Goal: Understand process/instructions: Learn how to perform a task or action

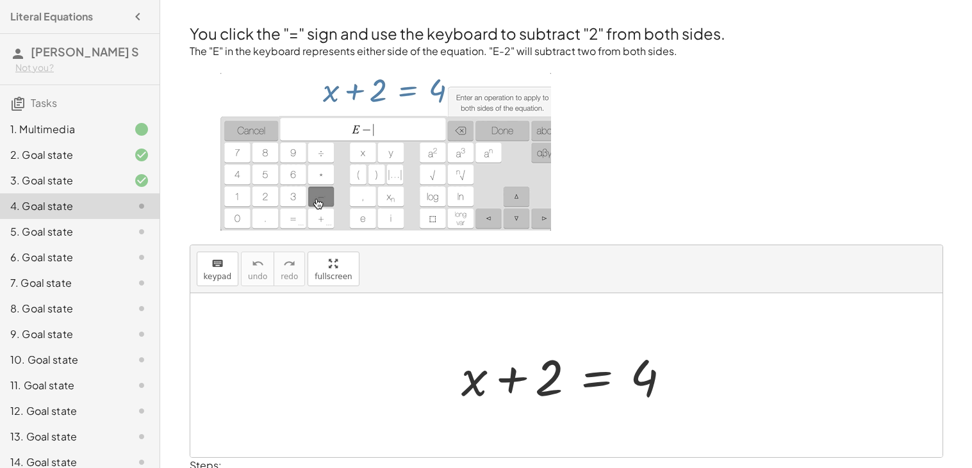
click at [523, 351] on div at bounding box center [571, 376] width 233 height 66
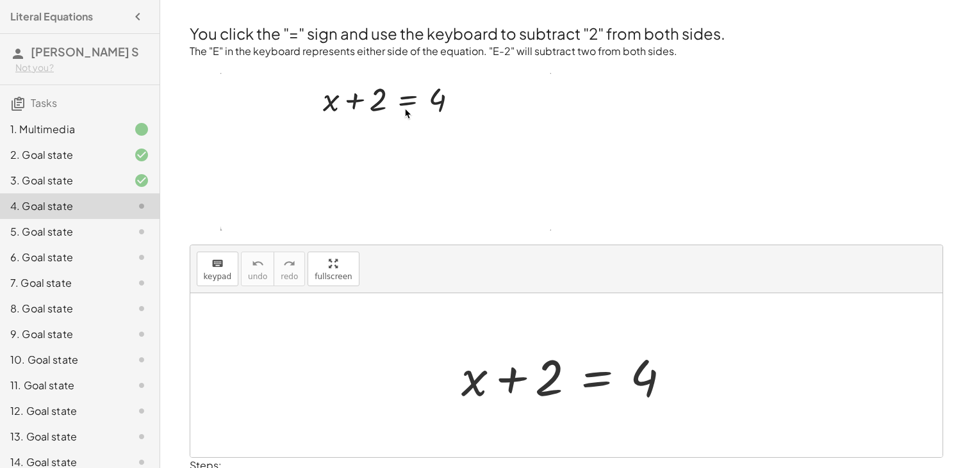
click at [518, 385] on div at bounding box center [571, 376] width 233 height 66
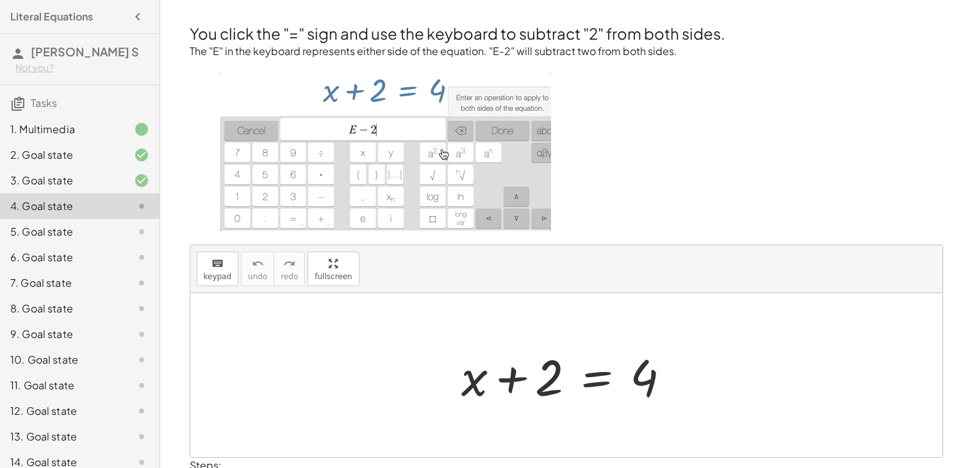
click at [570, 381] on div at bounding box center [571, 376] width 233 height 66
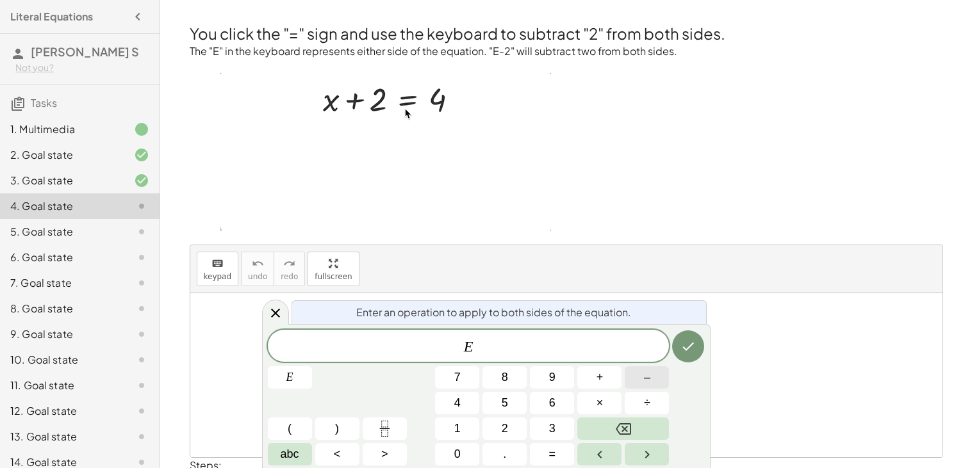
click at [636, 383] on button "–" at bounding box center [647, 378] width 44 height 22
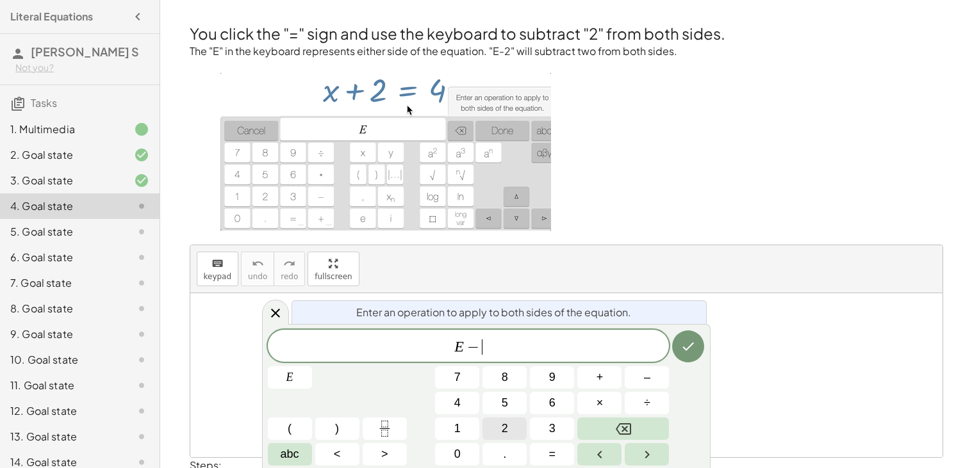
click at [516, 419] on button "2" at bounding box center [505, 429] width 44 height 22
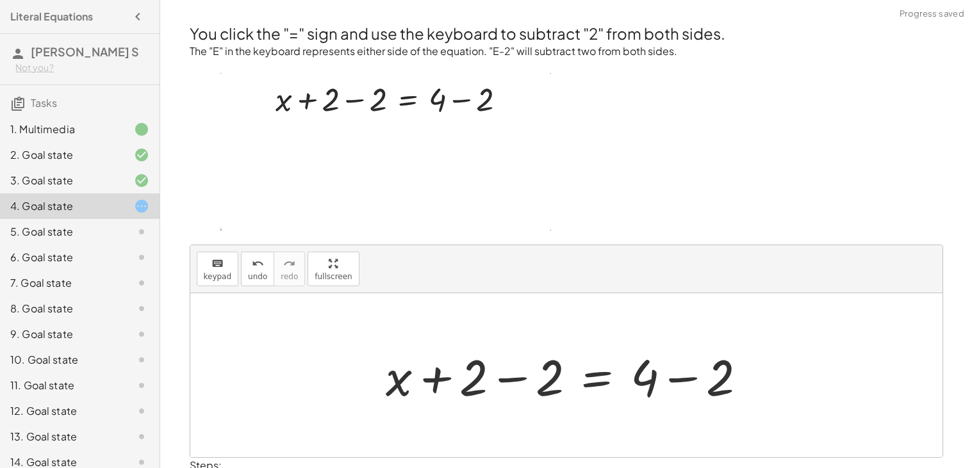
click at [433, 373] on div at bounding box center [571, 376] width 385 height 66
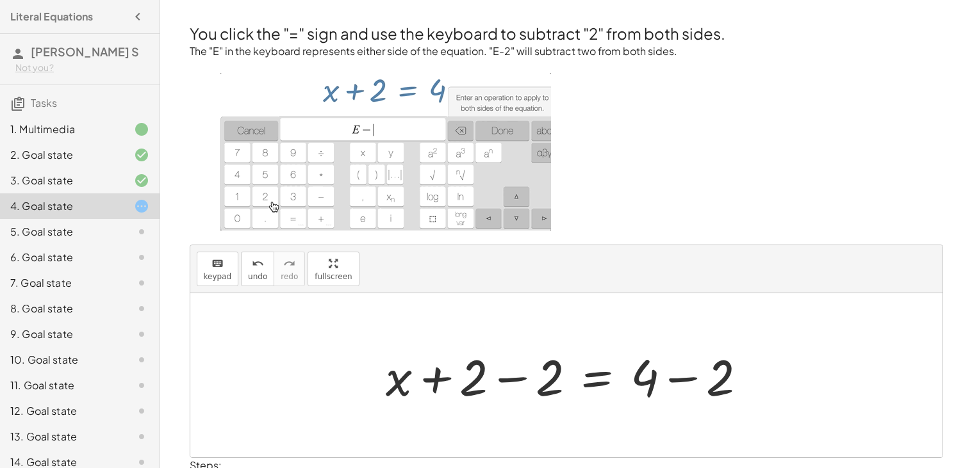
click at [524, 374] on div at bounding box center [571, 376] width 385 height 66
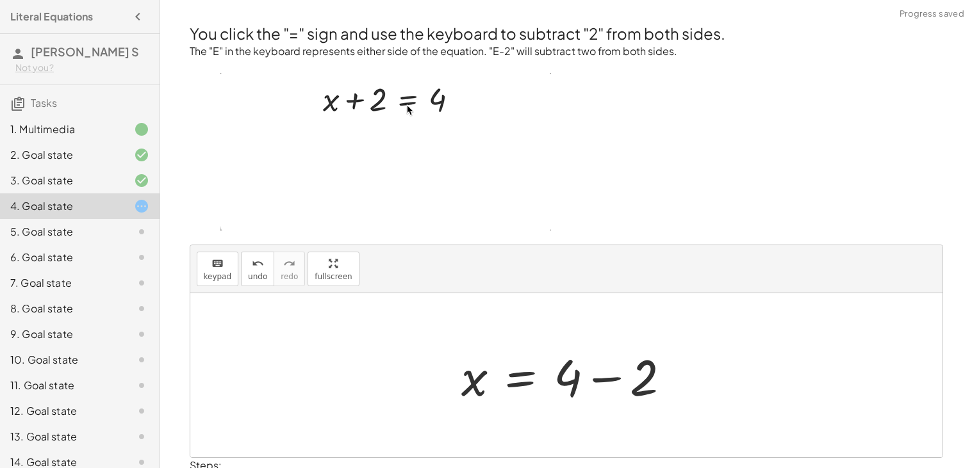
click at [625, 380] on div at bounding box center [571, 376] width 233 height 66
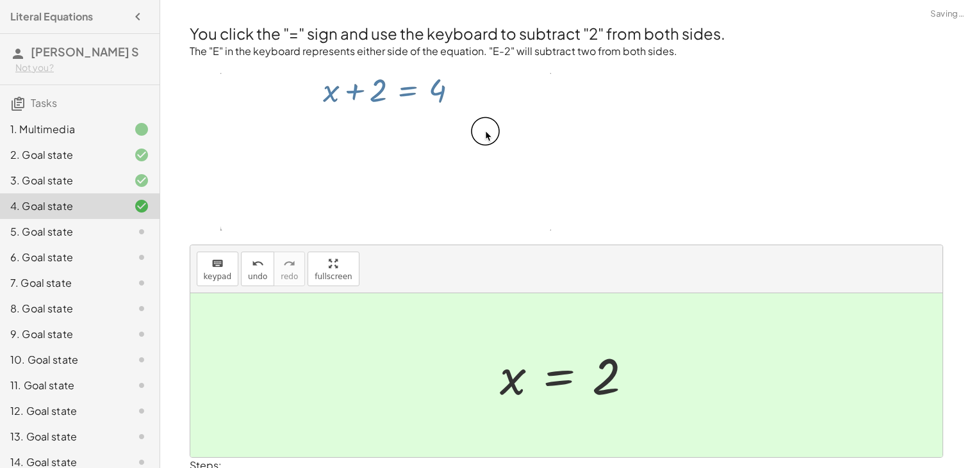
click at [545, 381] on div at bounding box center [571, 375] width 156 height 63
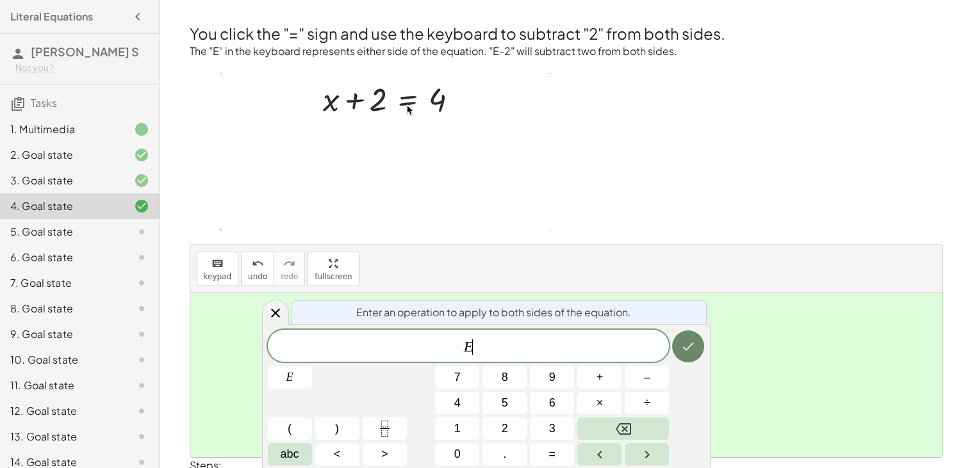
click at [685, 344] on icon "Done" at bounding box center [688, 346] width 15 height 15
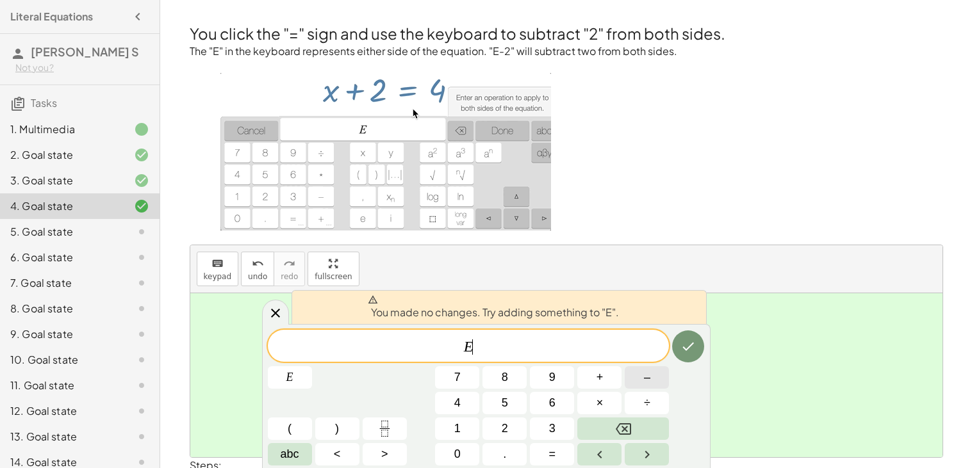
click at [651, 383] on button "–" at bounding box center [647, 378] width 44 height 22
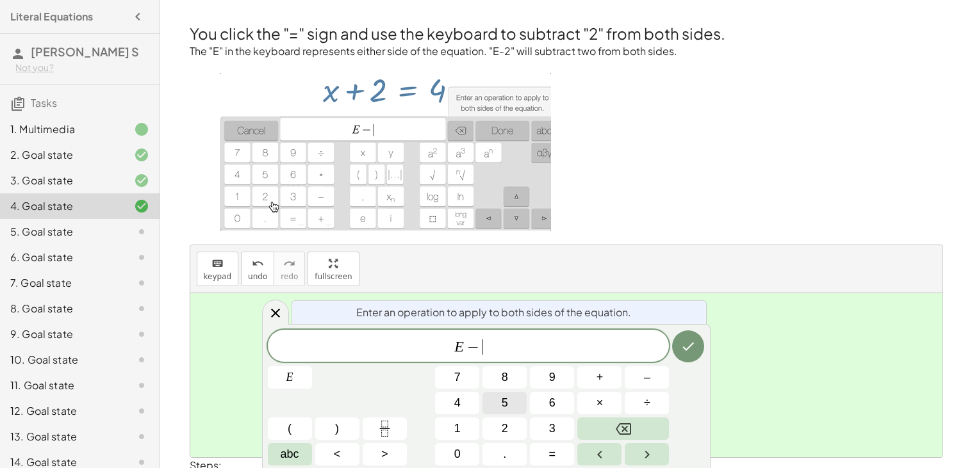
click at [523, 401] on button "5" at bounding box center [505, 403] width 44 height 22
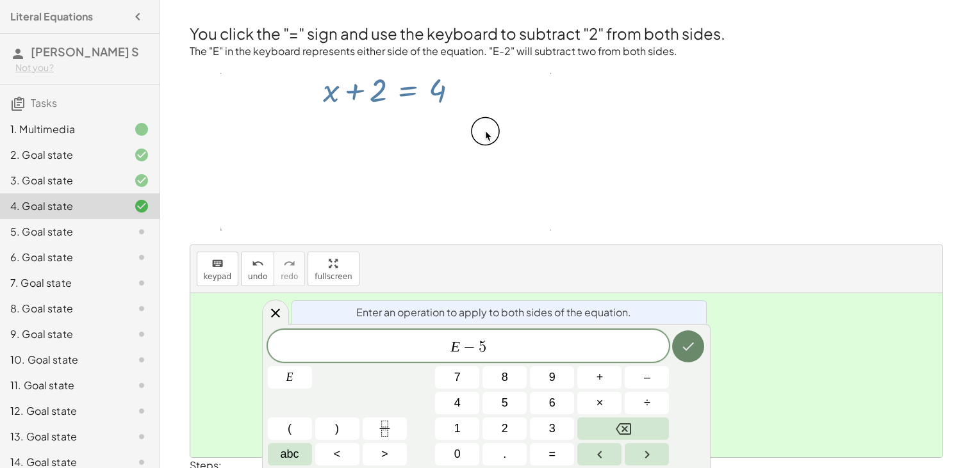
click at [682, 355] on button "Done" at bounding box center [688, 347] width 32 height 32
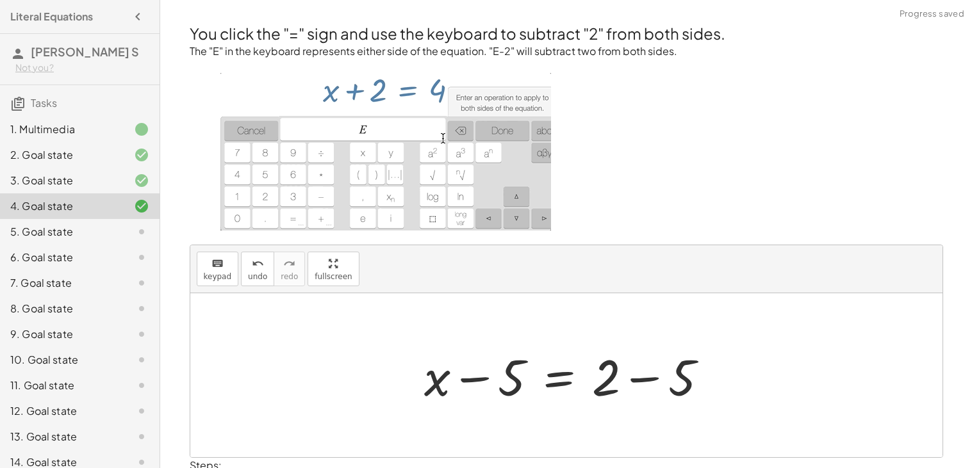
click at [480, 377] on div at bounding box center [571, 376] width 307 height 66
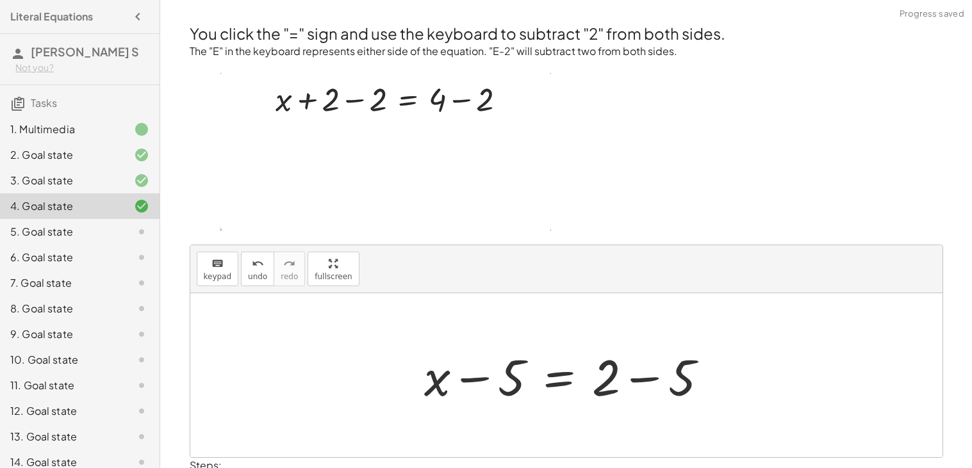
click at [647, 373] on div at bounding box center [571, 376] width 307 height 66
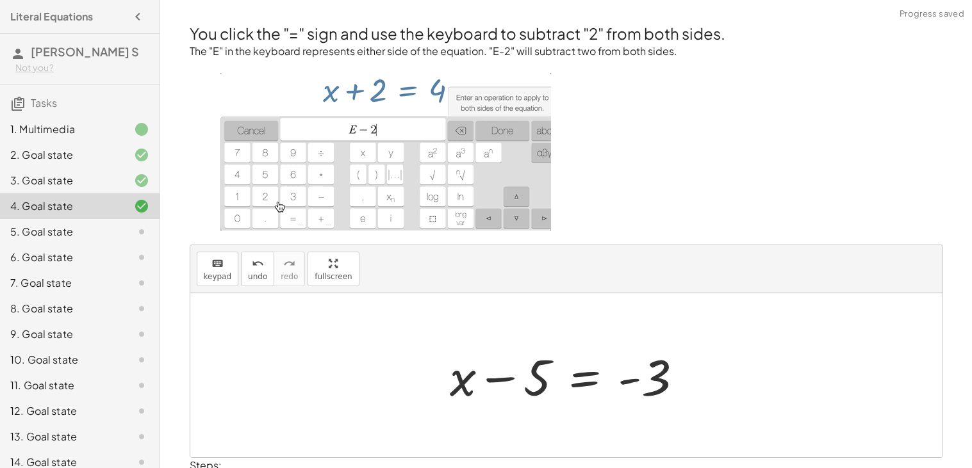
click at [490, 375] on div at bounding box center [571, 376] width 256 height 66
click at [642, 377] on div at bounding box center [571, 376] width 256 height 66
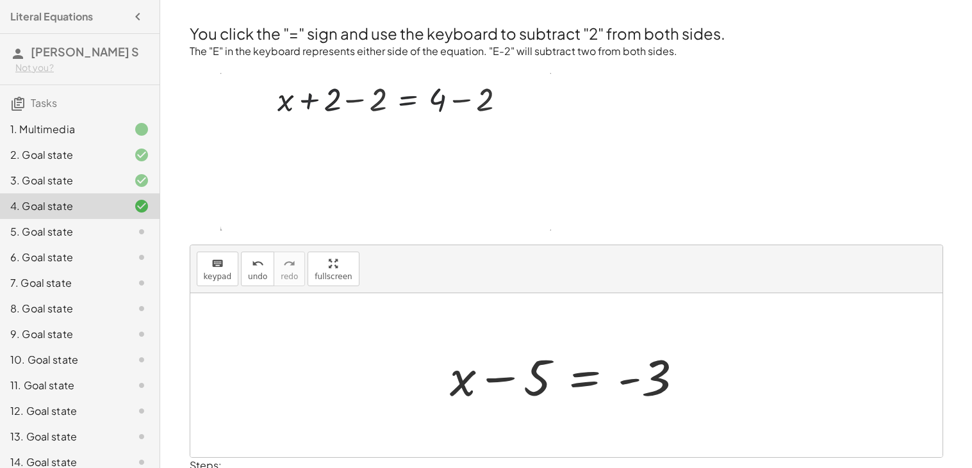
click at [632, 379] on div at bounding box center [571, 376] width 256 height 66
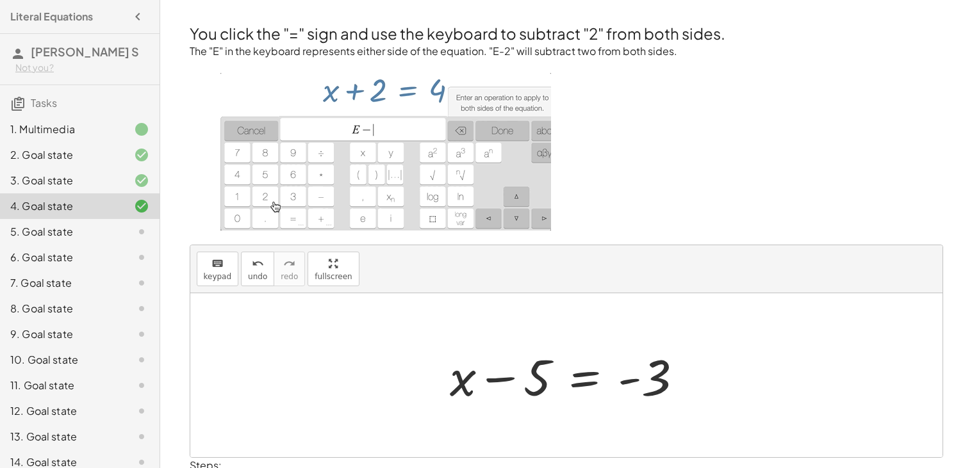
click at [575, 372] on div at bounding box center [571, 376] width 256 height 66
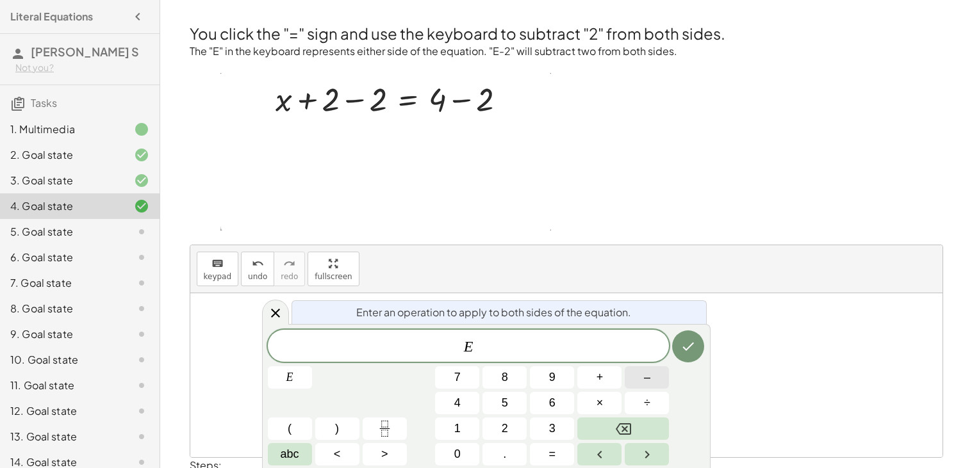
click at [629, 377] on button "–" at bounding box center [647, 378] width 44 height 22
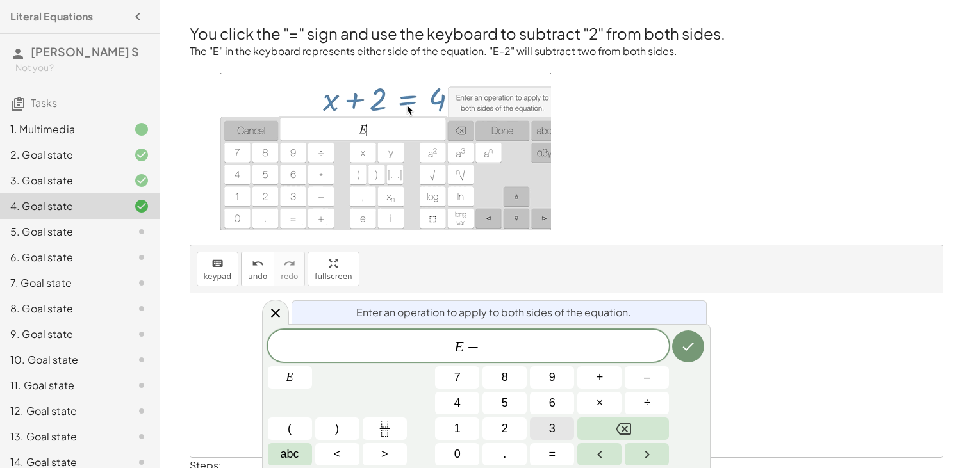
click at [554, 429] on span "3" at bounding box center [552, 428] width 6 height 17
click at [684, 338] on button "Done" at bounding box center [688, 347] width 32 height 32
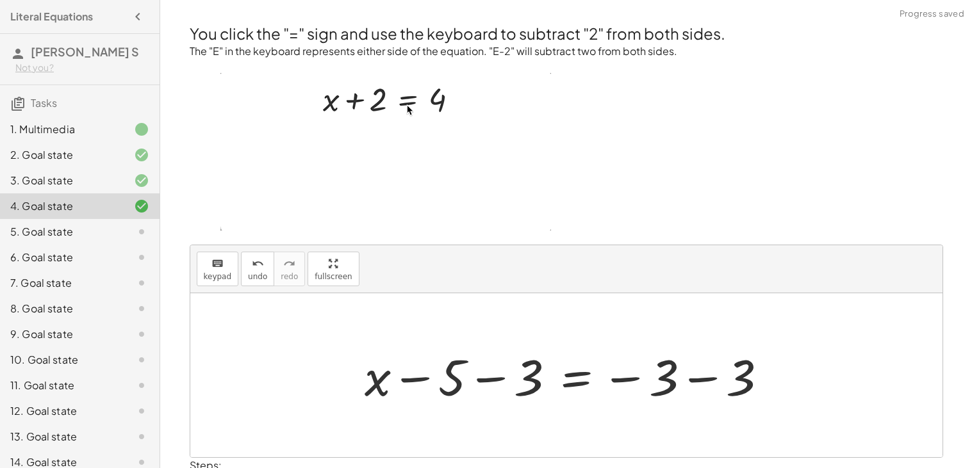
click at [404, 389] on div at bounding box center [571, 376] width 426 height 66
click at [499, 378] on div at bounding box center [571, 376] width 426 height 66
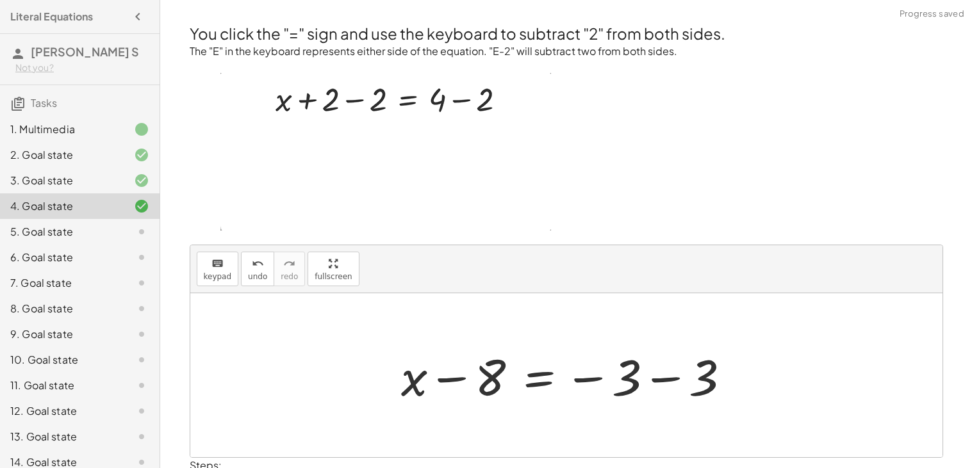
click at [668, 383] on div at bounding box center [571, 376] width 352 height 66
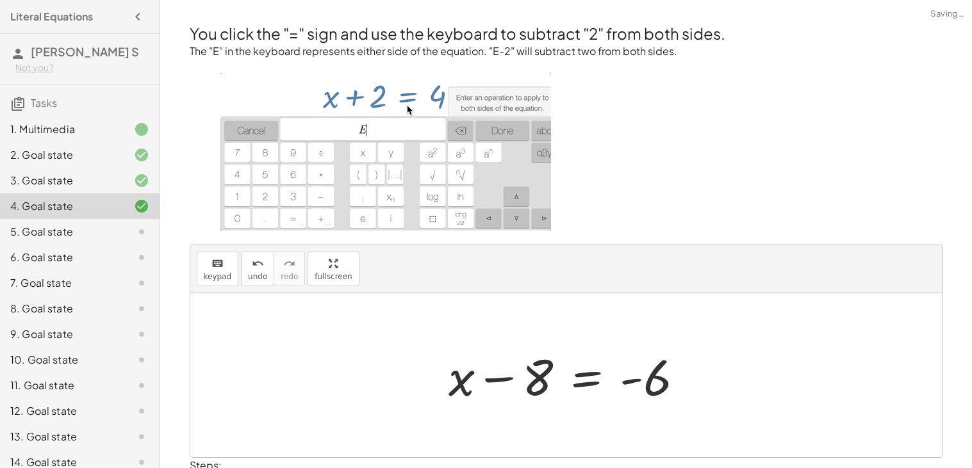
click at [590, 384] on div at bounding box center [571, 376] width 259 height 66
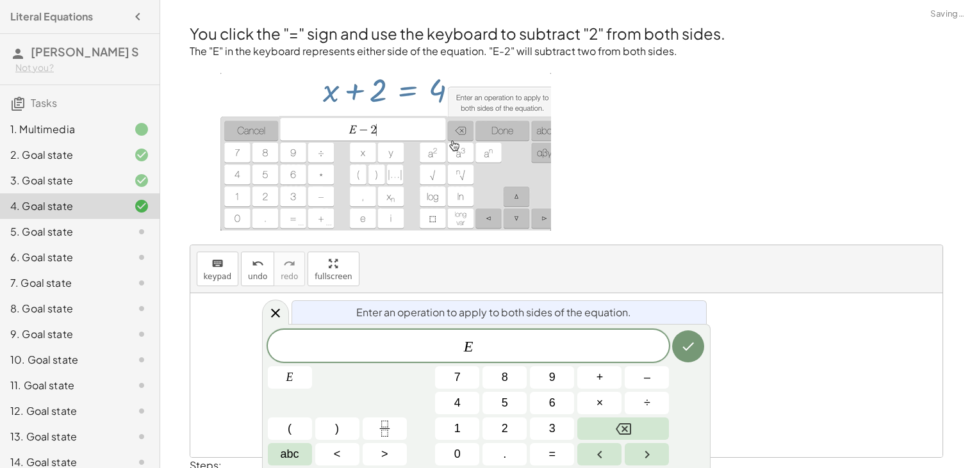
click at [669, 297] on div at bounding box center [566, 376] width 752 height 164
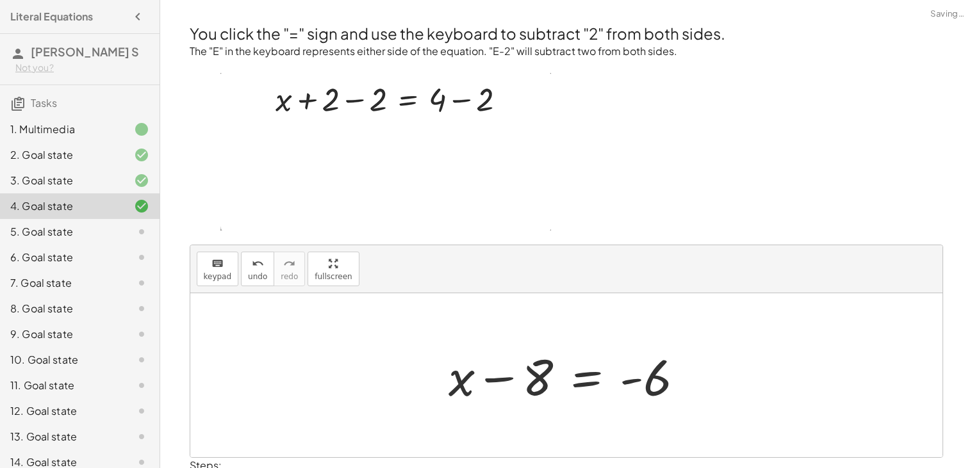
click at [496, 377] on div at bounding box center [571, 376] width 259 height 66
click at [636, 386] on div at bounding box center [571, 376] width 259 height 66
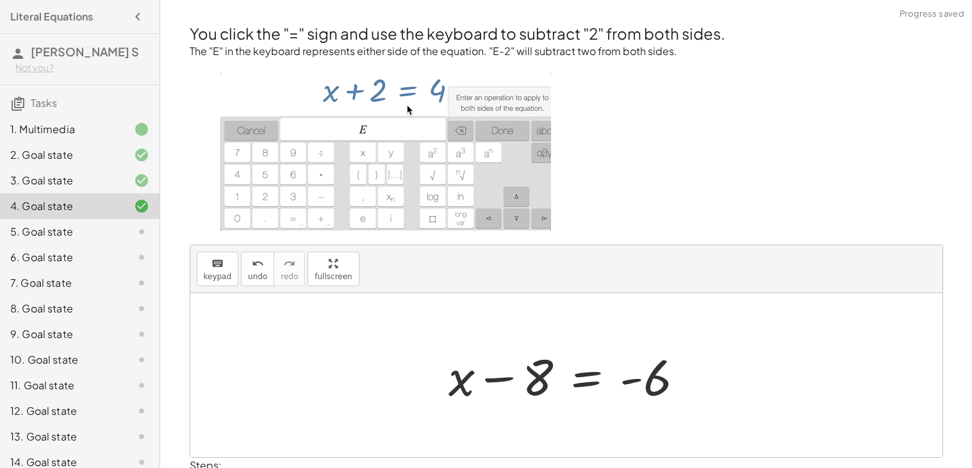
click at [604, 376] on div at bounding box center [571, 376] width 259 height 66
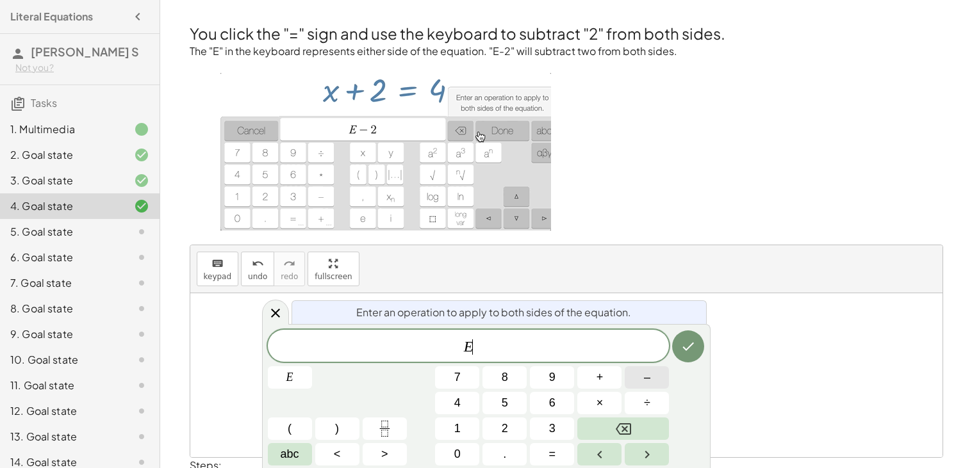
click at [658, 376] on button "–" at bounding box center [647, 378] width 44 height 22
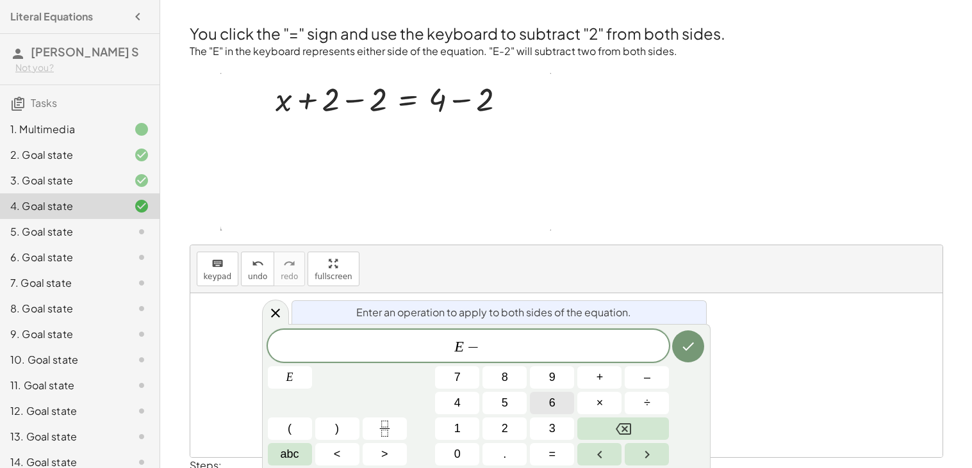
click at [554, 403] on span "6" at bounding box center [552, 403] width 6 height 17
click at [679, 369] on div "E − 6 ​ E 7 8 9 + – 4 5 6 × ÷ ( ) 1 2 3 abc < > 0 . =" at bounding box center [486, 398] width 437 height 136
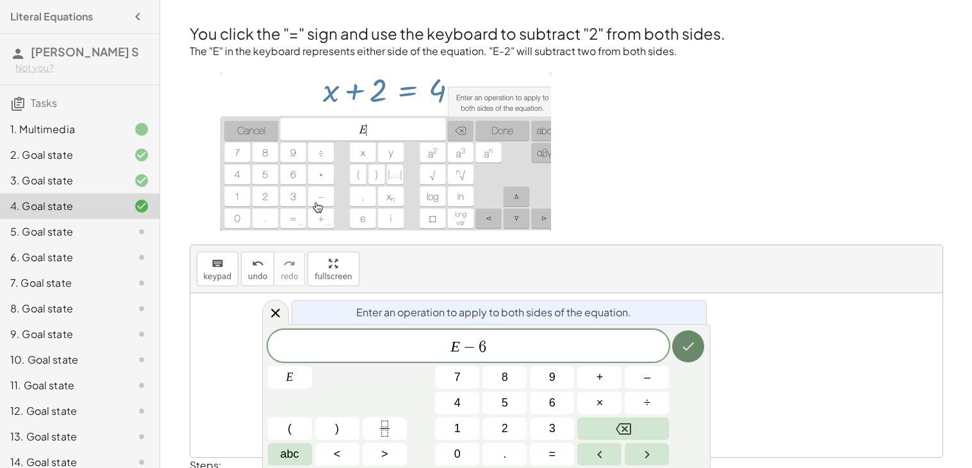
click at [682, 351] on icon "Done" at bounding box center [688, 346] width 15 height 15
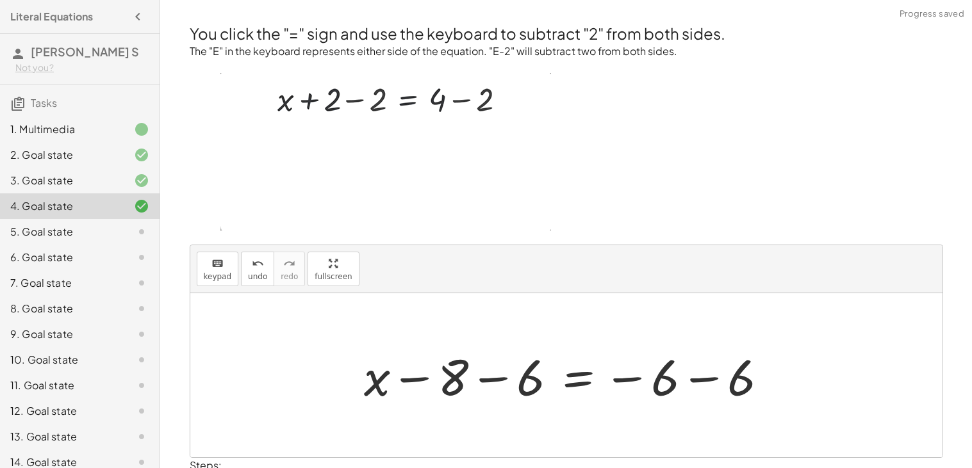
click at [712, 381] on div at bounding box center [571, 376] width 427 height 66
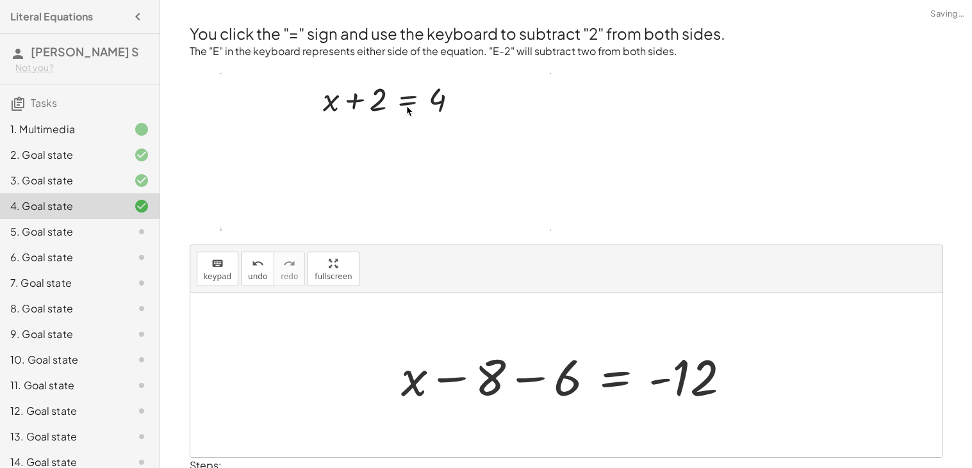
click at [530, 381] on div at bounding box center [571, 376] width 352 height 66
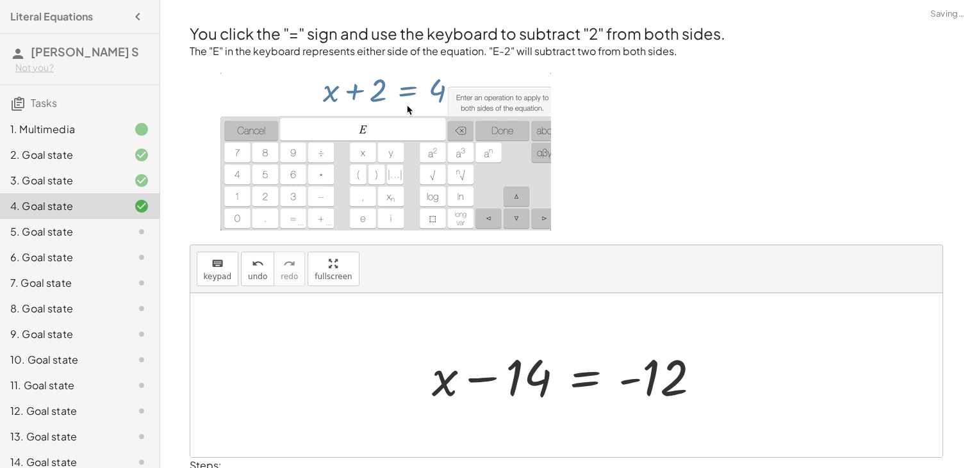
click at [492, 384] on div at bounding box center [572, 376] width 292 height 66
click at [464, 383] on div at bounding box center [572, 376] width 292 height 66
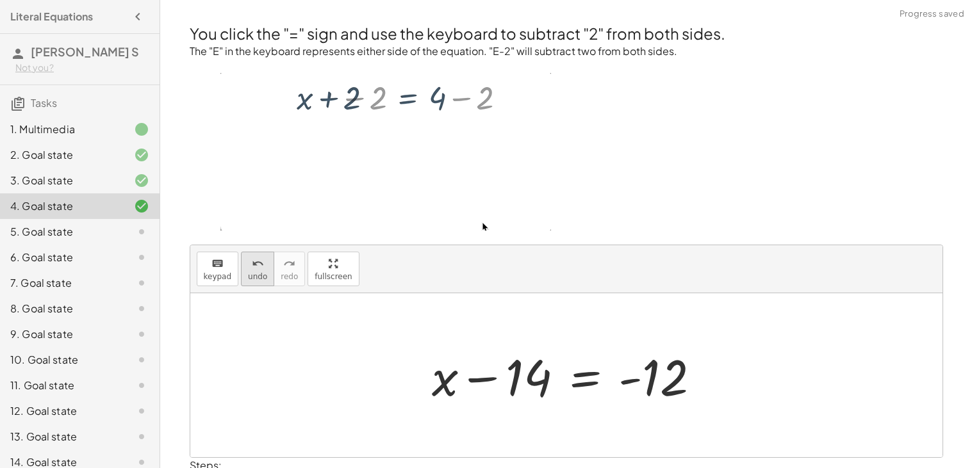
click at [248, 272] on span "undo" at bounding box center [257, 276] width 19 height 9
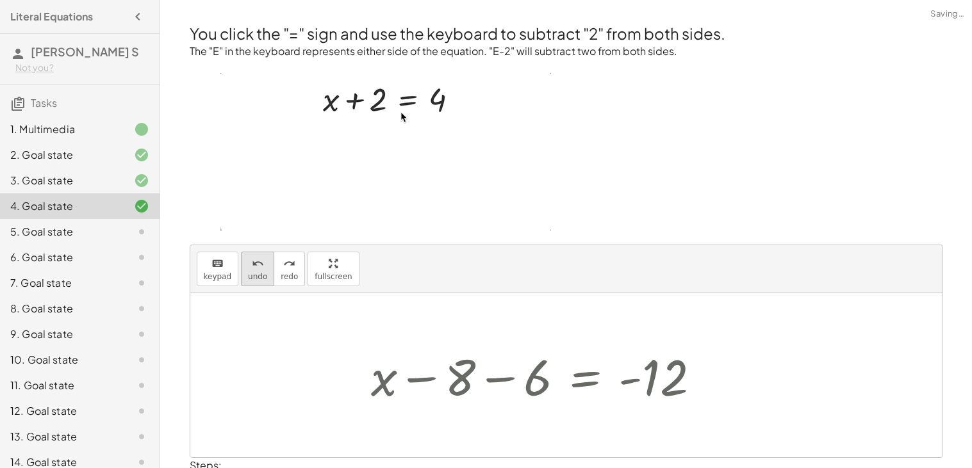
click at [248, 272] on span "undo" at bounding box center [257, 276] width 19 height 9
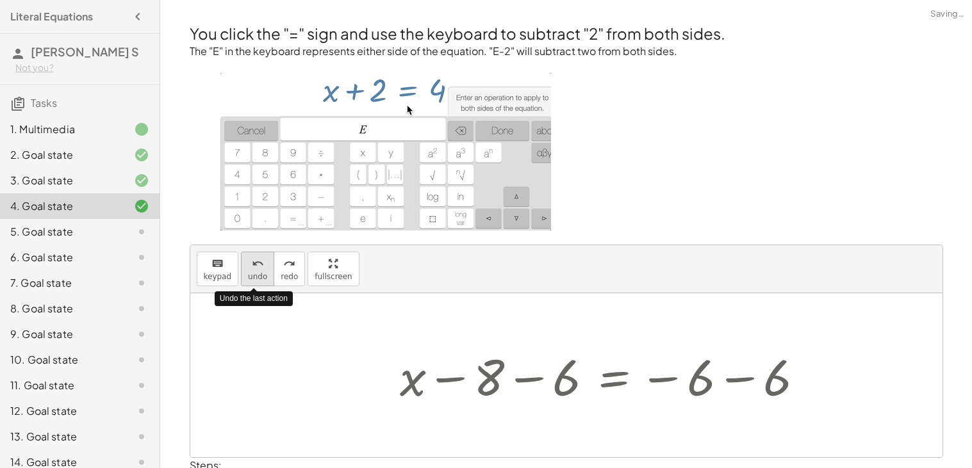
click at [248, 272] on span "undo" at bounding box center [257, 276] width 19 height 9
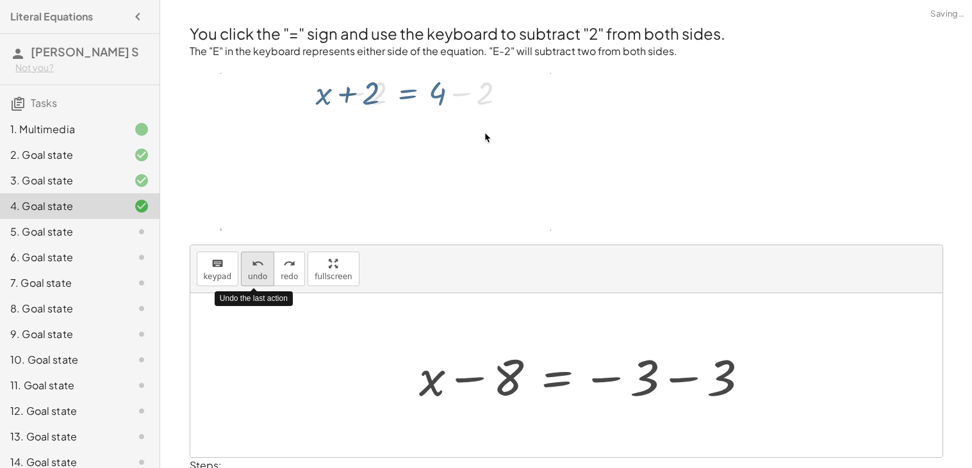
click at [248, 272] on span "undo" at bounding box center [257, 276] width 19 height 9
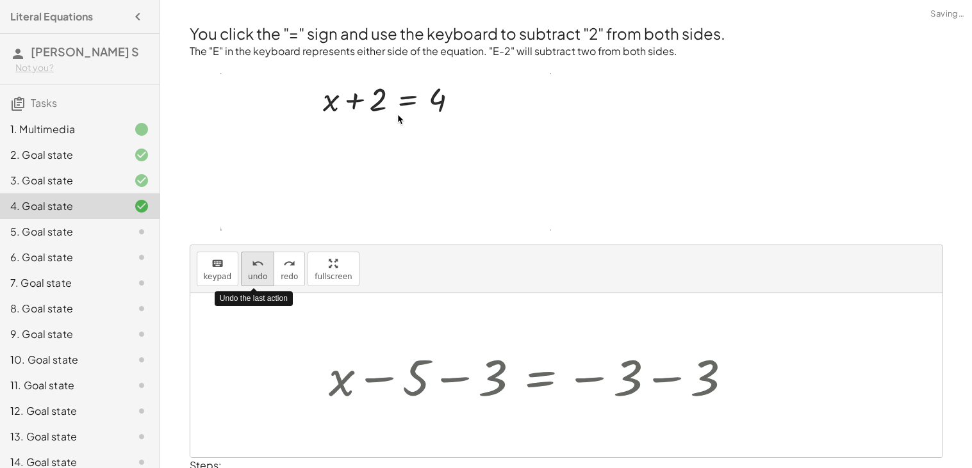
click at [248, 272] on span "undo" at bounding box center [257, 276] width 19 height 9
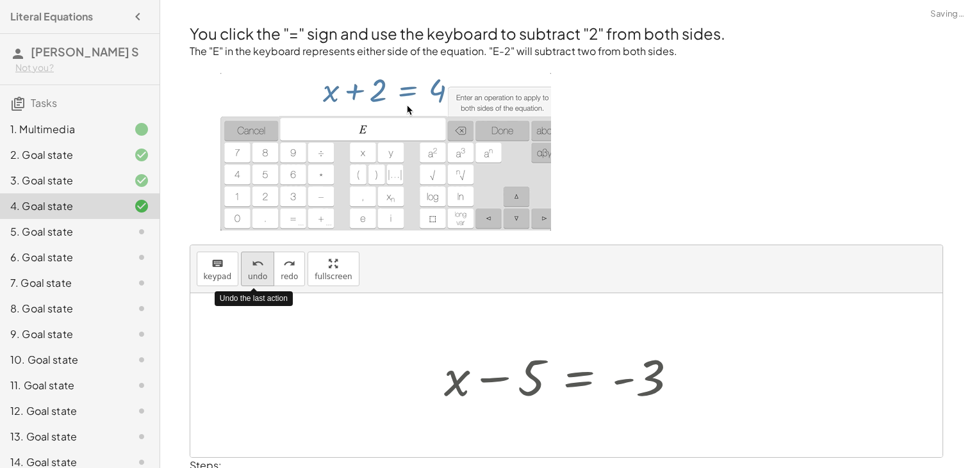
click at [248, 272] on span "undo" at bounding box center [257, 276] width 19 height 9
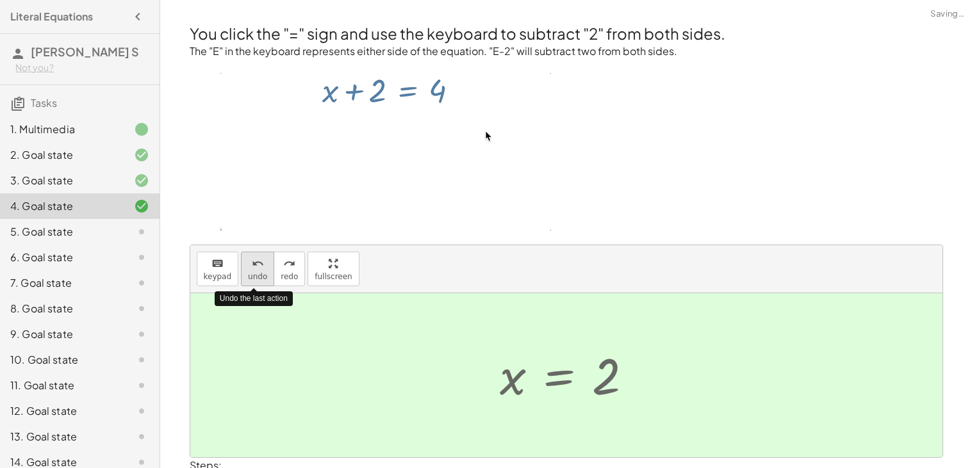
click at [248, 272] on span "undo" at bounding box center [257, 276] width 19 height 9
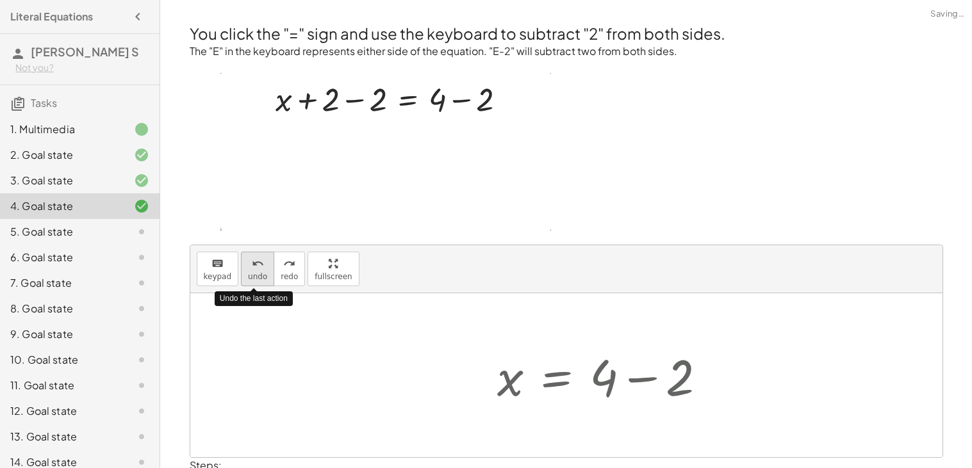
click at [248, 272] on span "undo" at bounding box center [257, 276] width 19 height 9
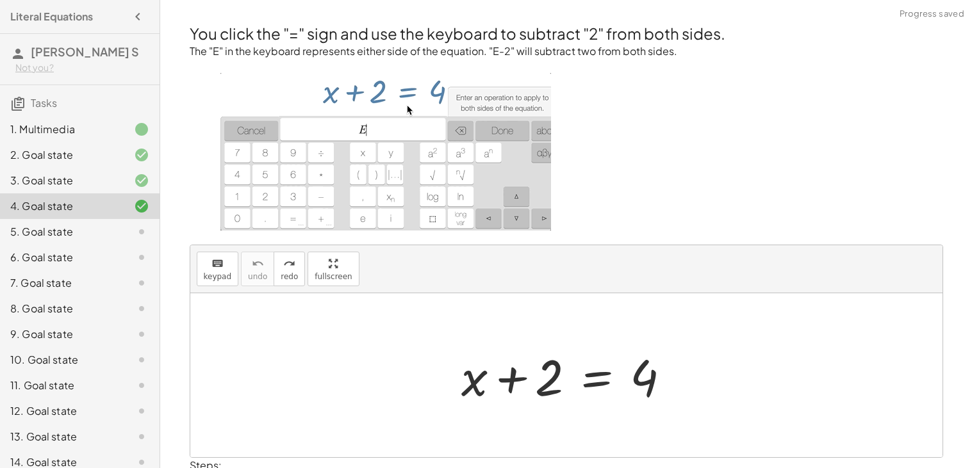
click at [477, 379] on div at bounding box center [571, 376] width 233 height 66
click at [555, 394] on div at bounding box center [571, 376] width 233 height 66
click at [580, 388] on div at bounding box center [571, 376] width 233 height 66
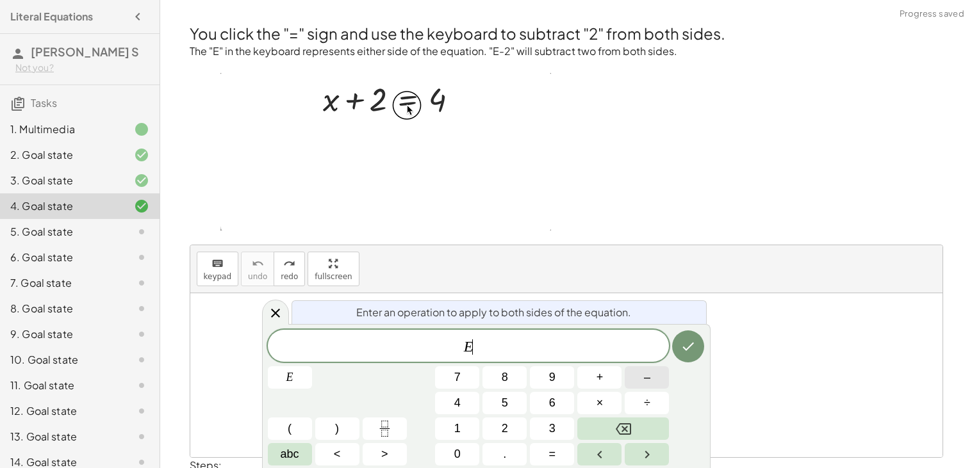
click at [633, 372] on button "–" at bounding box center [647, 378] width 44 height 22
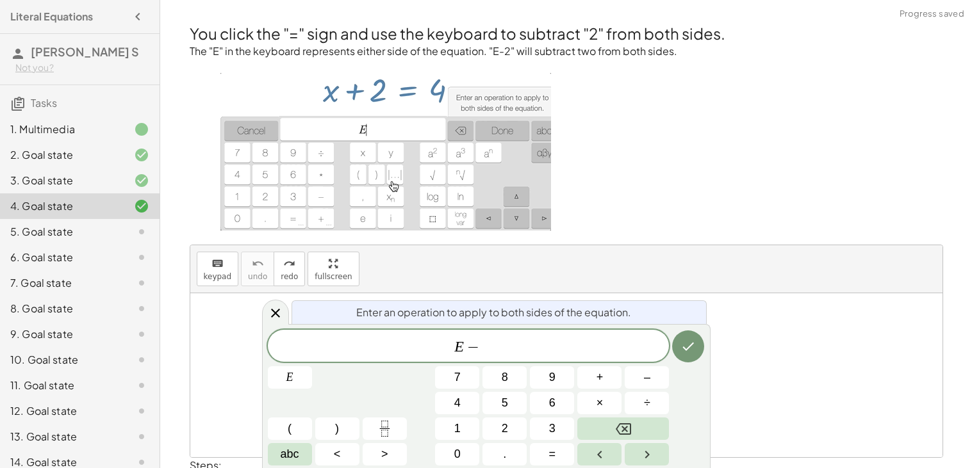
click at [509, 417] on div "E − E 7 8 9 + – 4 5 6 × ÷ ( ) 1 2 3 abc < > 0 . =" at bounding box center [486, 398] width 437 height 136
click at [510, 426] on button "2" at bounding box center [505, 429] width 44 height 22
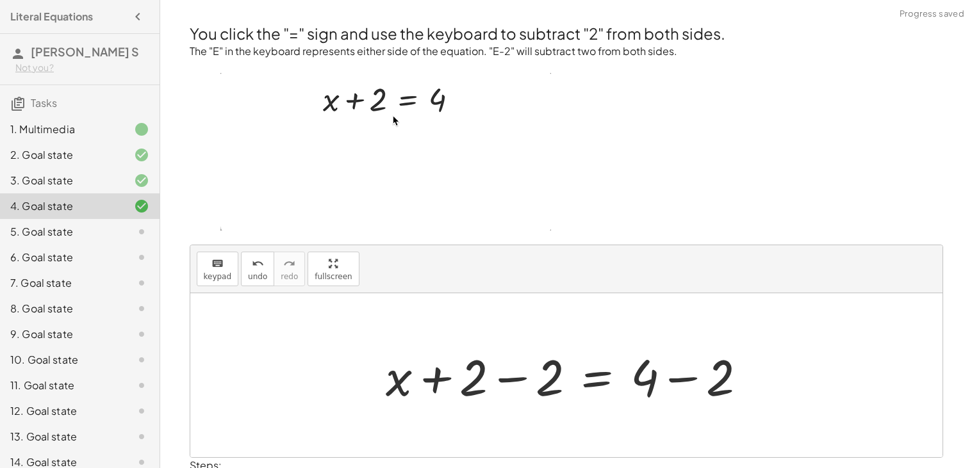
click at [514, 389] on div at bounding box center [571, 376] width 385 height 66
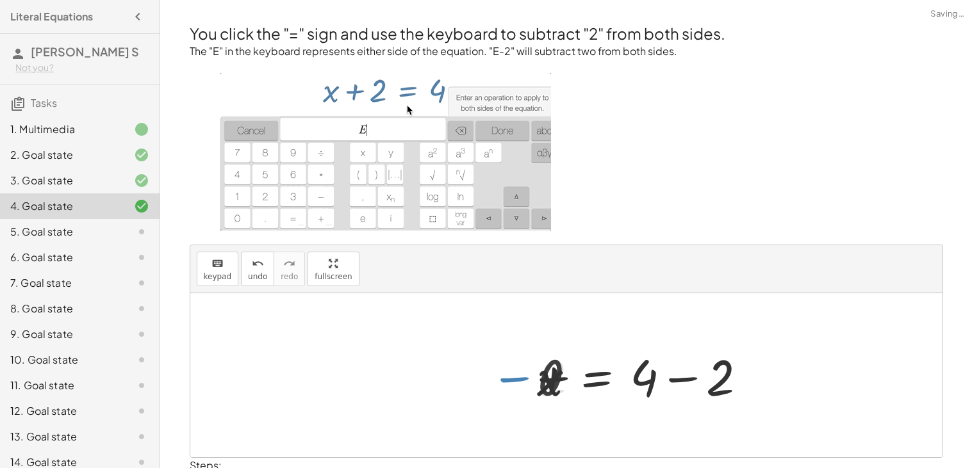
click at [695, 391] on div at bounding box center [647, 376] width 233 height 66
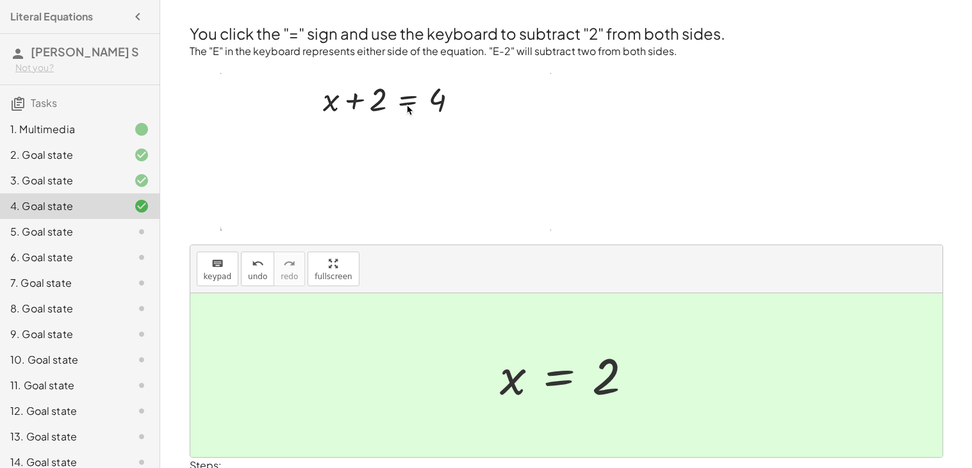
click at [80, 270] on div "5. Goal state" at bounding box center [80, 283] width 160 height 26
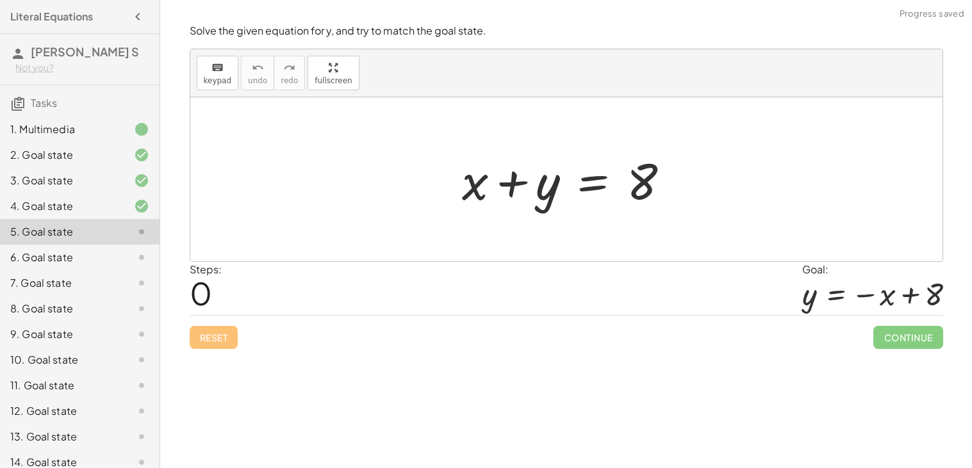
click at [512, 186] on div at bounding box center [571, 180] width 231 height 66
click at [590, 191] on div at bounding box center [571, 180] width 231 height 66
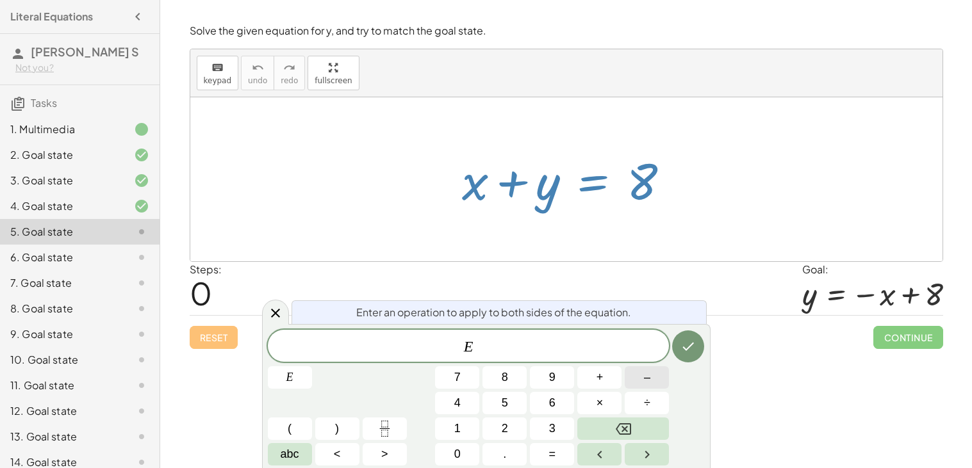
click at [633, 386] on button "–" at bounding box center [647, 378] width 44 height 22
click at [467, 400] on button "4" at bounding box center [457, 403] width 44 height 22
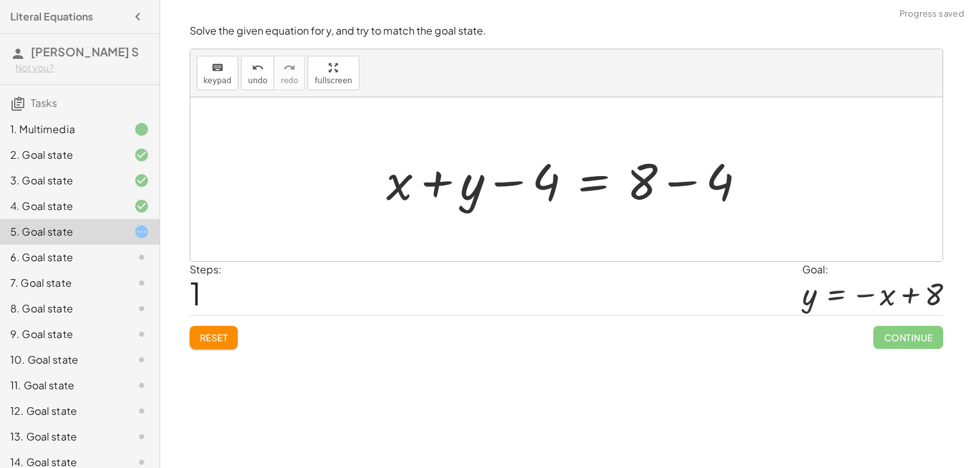
click at [504, 190] on div at bounding box center [571, 180] width 383 height 66
click at [659, 137] on div at bounding box center [566, 179] width 752 height 164
click at [678, 179] on div at bounding box center [571, 180] width 383 height 66
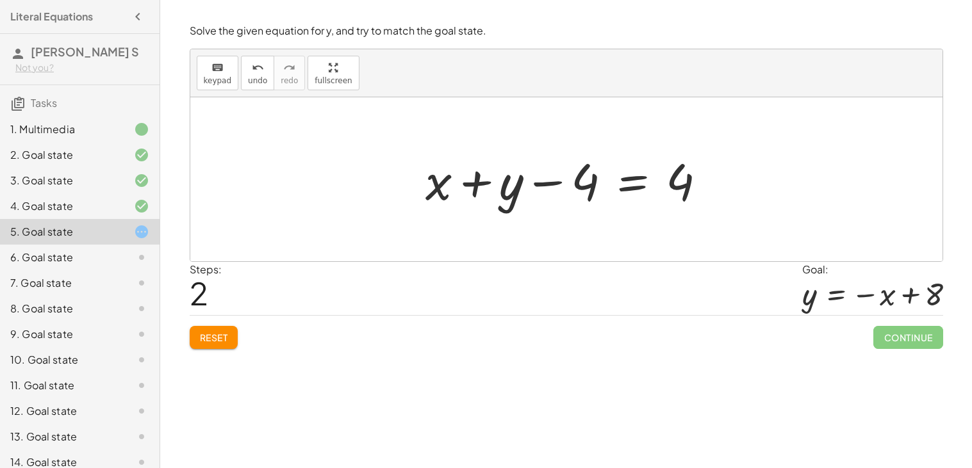
click at [540, 180] on div at bounding box center [571, 180] width 304 height 66
click at [465, 187] on div at bounding box center [571, 180] width 304 height 66
click at [622, 188] on div at bounding box center [571, 180] width 304 height 66
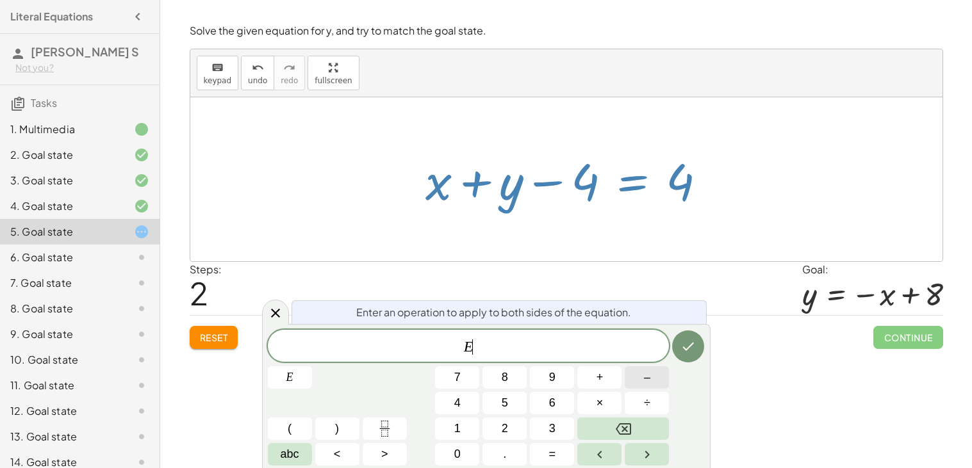
click at [651, 382] on button "–" at bounding box center [647, 378] width 44 height 22
click at [226, 326] on div "Reset Continue" at bounding box center [567, 332] width 754 height 34
click at [221, 330] on button "Reset" at bounding box center [214, 337] width 49 height 23
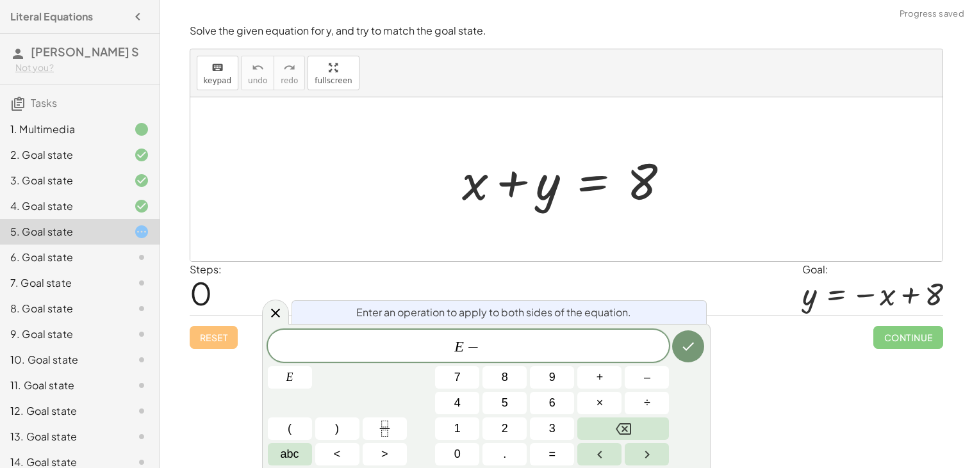
click at [221, 330] on div "Reset Continue" at bounding box center [567, 332] width 754 height 34
drag, startPoint x: 443, startPoint y: 180, endPoint x: 734, endPoint y: 185, distance: 290.3
click at [734, 185] on div "+ x + y = 8" at bounding box center [566, 179] width 752 height 164
click at [461, 425] on button "1" at bounding box center [457, 429] width 44 height 22
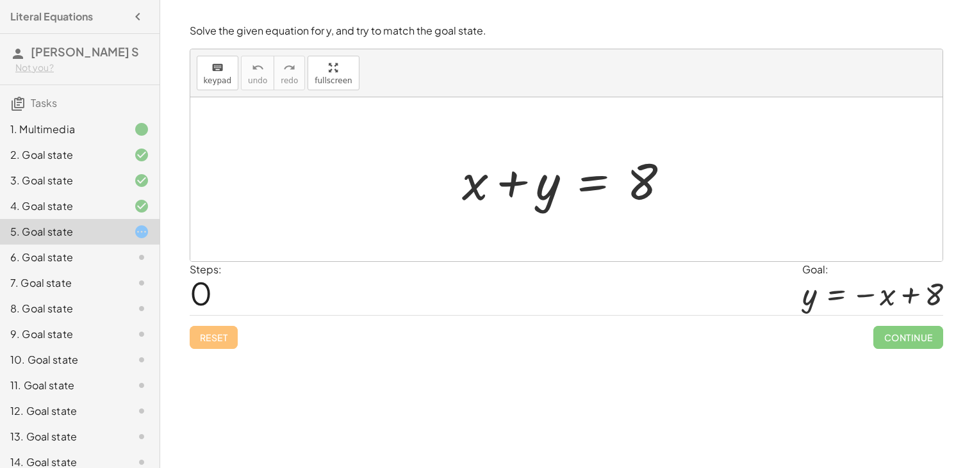
click at [612, 193] on div at bounding box center [571, 180] width 231 height 66
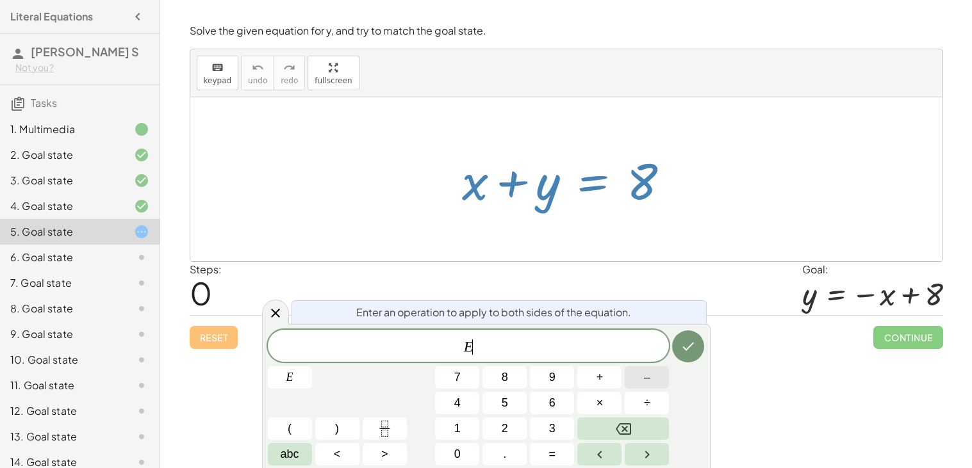
click at [647, 385] on span "–" at bounding box center [647, 377] width 6 height 17
click at [468, 427] on button "1" at bounding box center [457, 429] width 44 height 22
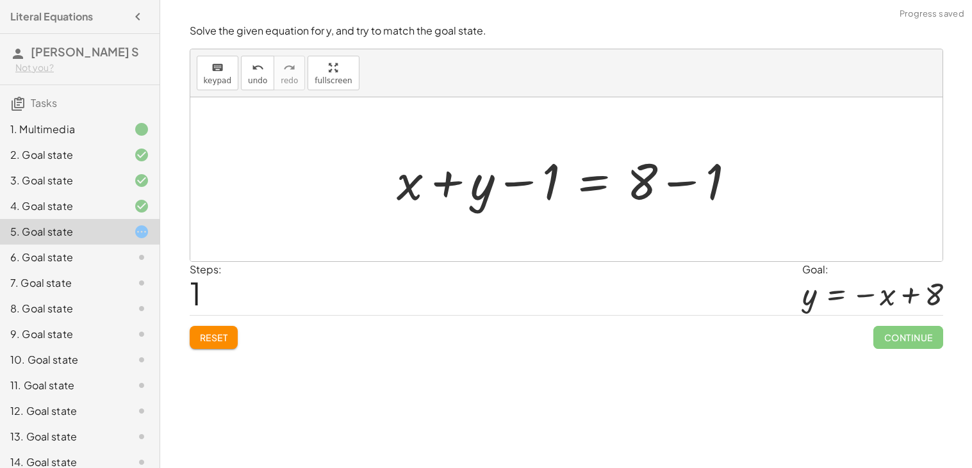
click at [694, 179] on div at bounding box center [571, 180] width 362 height 66
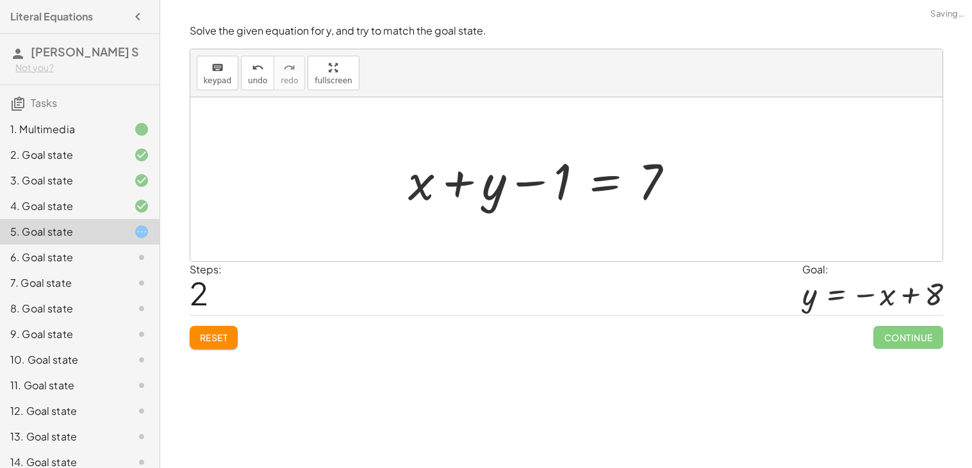
click at [531, 190] on div at bounding box center [546, 180] width 289 height 66
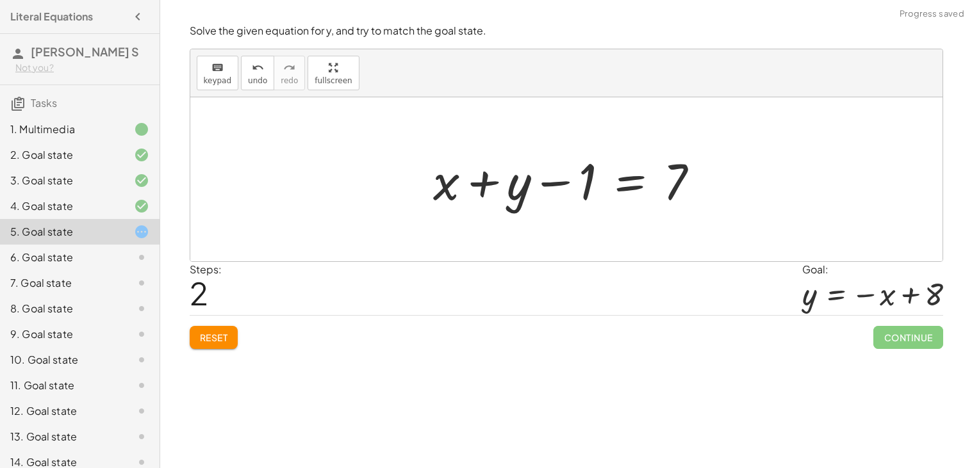
click at [552, 190] on div at bounding box center [571, 180] width 289 height 66
click at [550, 185] on div at bounding box center [571, 180] width 289 height 66
click at [478, 184] on div at bounding box center [571, 180] width 289 height 66
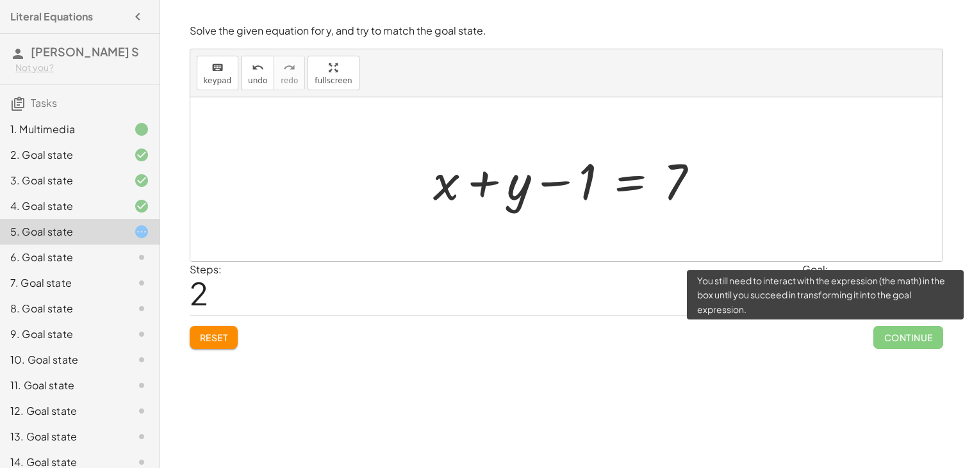
click at [932, 335] on span "Continue" at bounding box center [908, 337] width 69 height 23
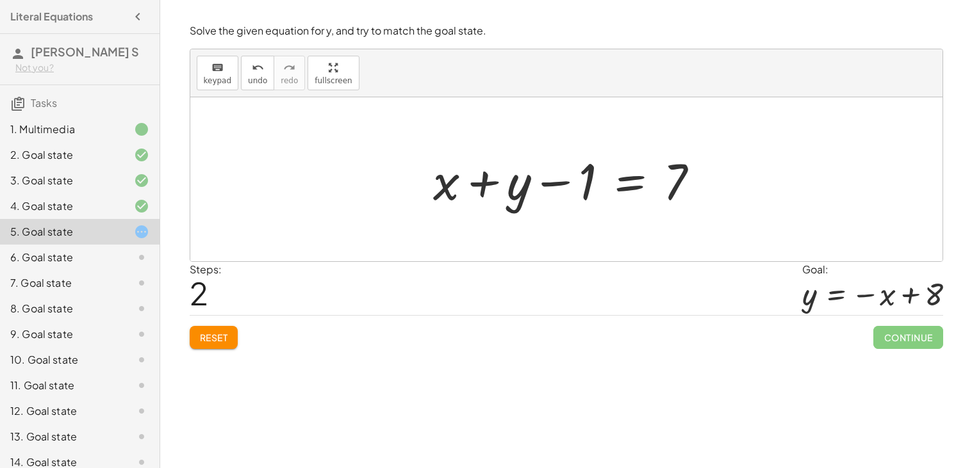
click at [812, 361] on div "Welcome to Graspable Math 👋 Graspable Math lets you use touch or mouse gestures…" at bounding box center [566, 234] width 812 height 468
click at [620, 183] on div at bounding box center [571, 180] width 289 height 66
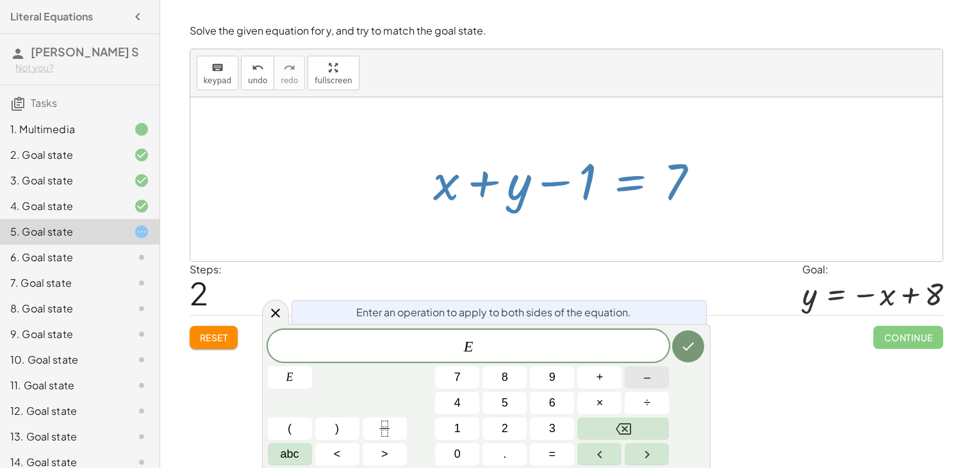
click at [653, 379] on button "–" at bounding box center [647, 378] width 44 height 22
click at [687, 352] on icon "Done" at bounding box center [688, 346] width 15 height 15
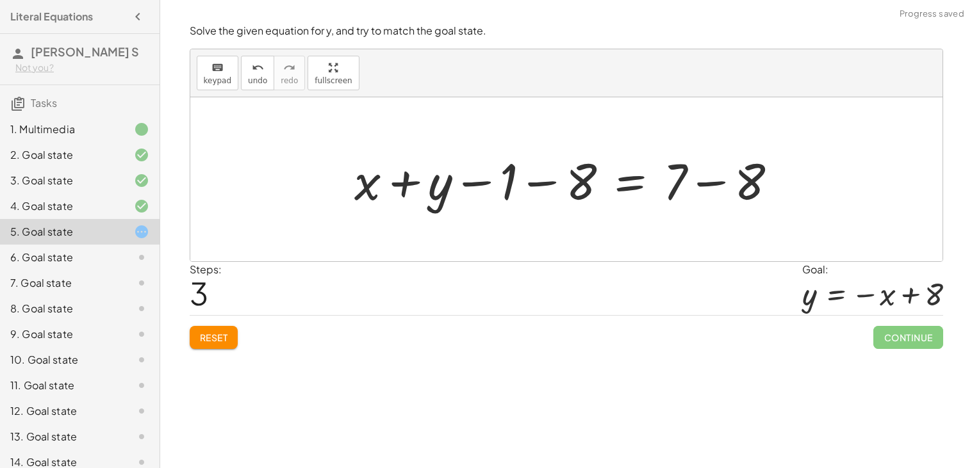
click at [711, 197] on div at bounding box center [571, 180] width 447 height 66
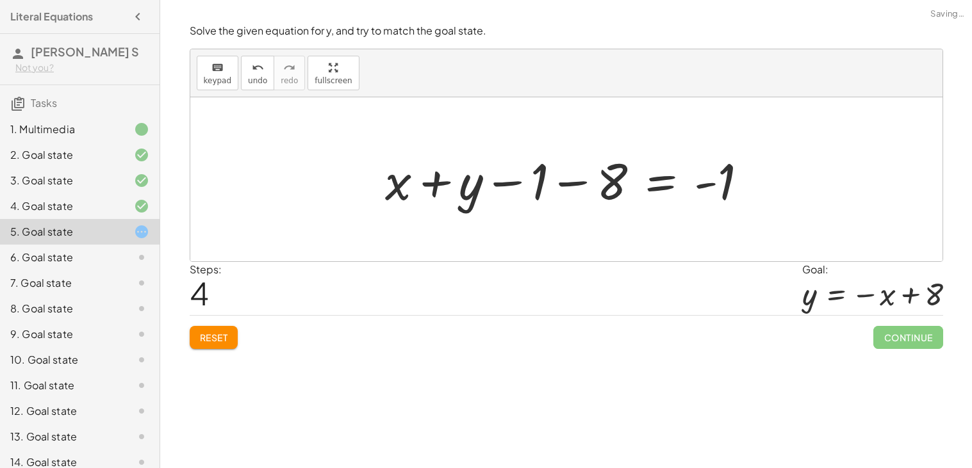
click at [567, 190] on div at bounding box center [572, 180] width 386 height 66
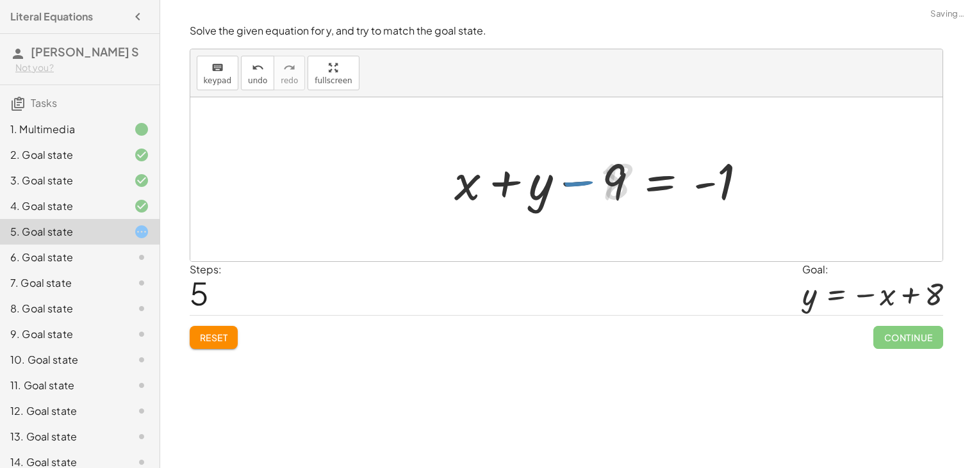
click at [565, 187] on div at bounding box center [607, 180] width 314 height 66
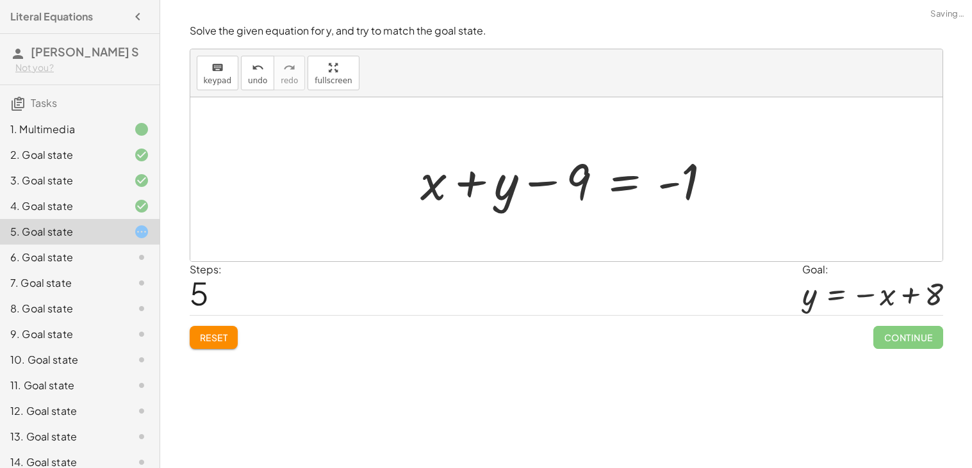
click at [481, 183] on div at bounding box center [571, 180] width 314 height 66
click at [520, 26] on p "Solve the given equation for y, and try to match the goal state." at bounding box center [567, 31] width 754 height 15
click at [228, 337] on span "Reset" at bounding box center [214, 338] width 28 height 12
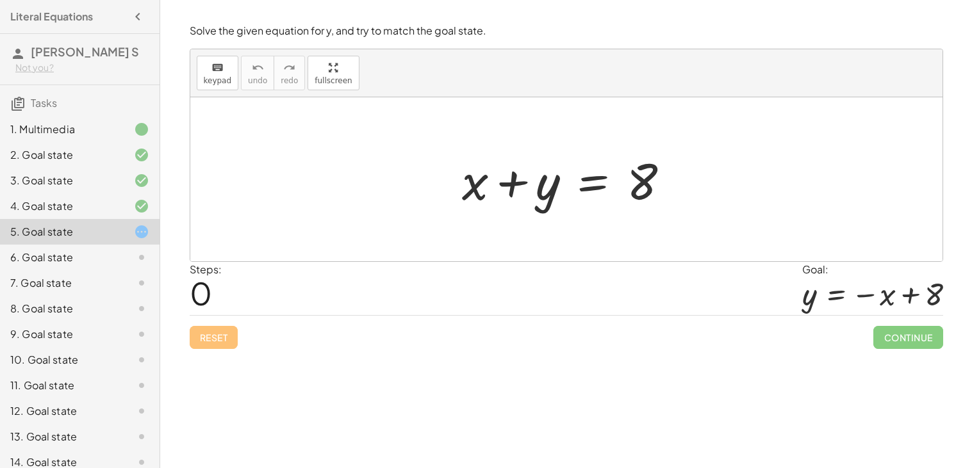
click at [46, 261] on div "6. Goal state" at bounding box center [61, 257] width 103 height 15
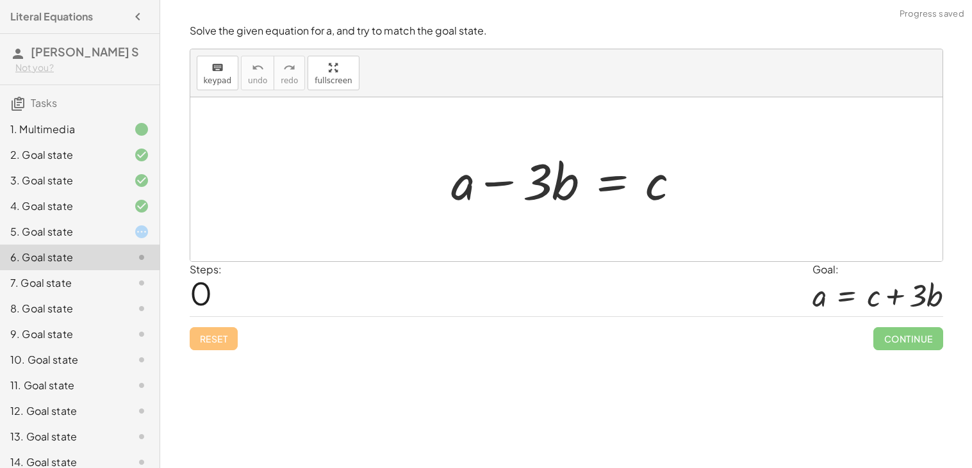
click at [76, 234] on div "5. Goal state" at bounding box center [61, 231] width 103 height 15
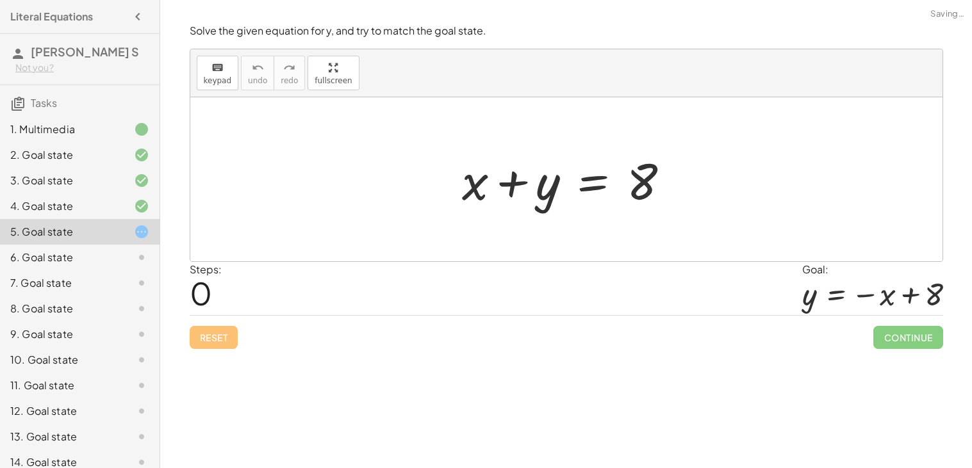
scroll to position [37, 0]
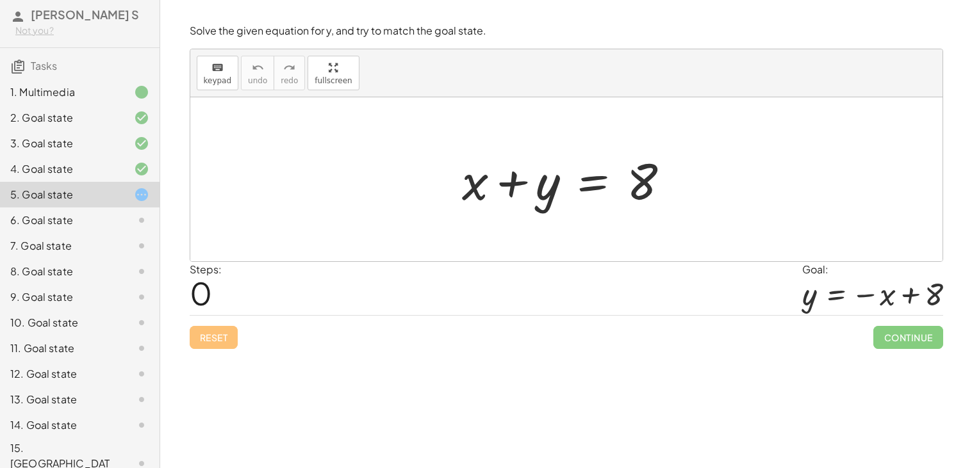
click at [605, 192] on div at bounding box center [571, 180] width 231 height 66
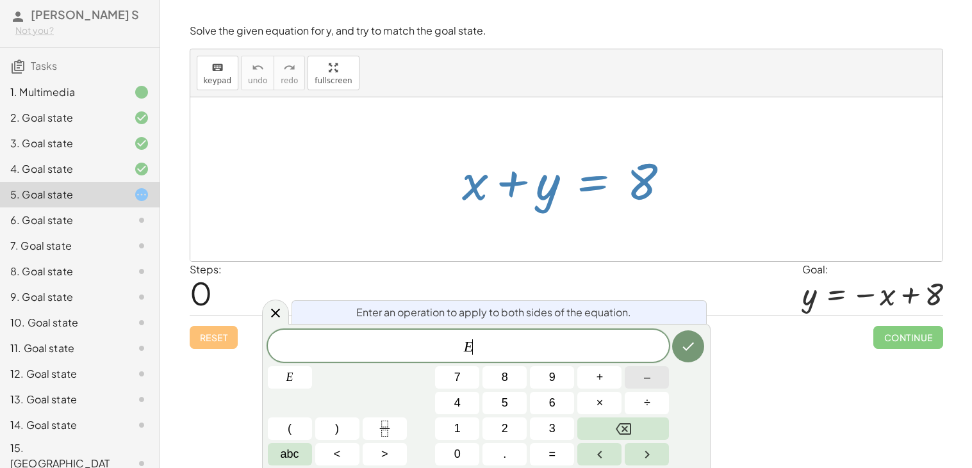
click at [636, 378] on button "–" at bounding box center [647, 378] width 44 height 22
click at [455, 406] on span "4" at bounding box center [457, 403] width 6 height 17
click at [684, 356] on button "Done" at bounding box center [688, 347] width 32 height 32
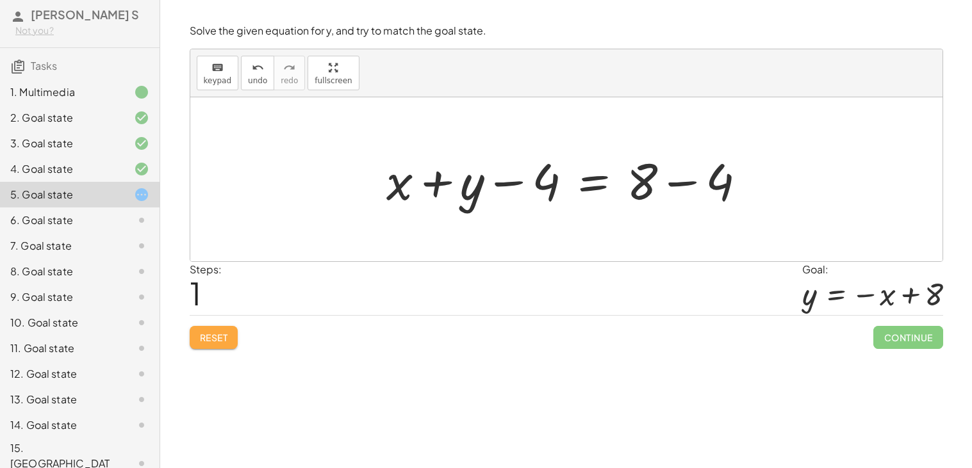
click at [211, 343] on span "Reset" at bounding box center [214, 338] width 28 height 12
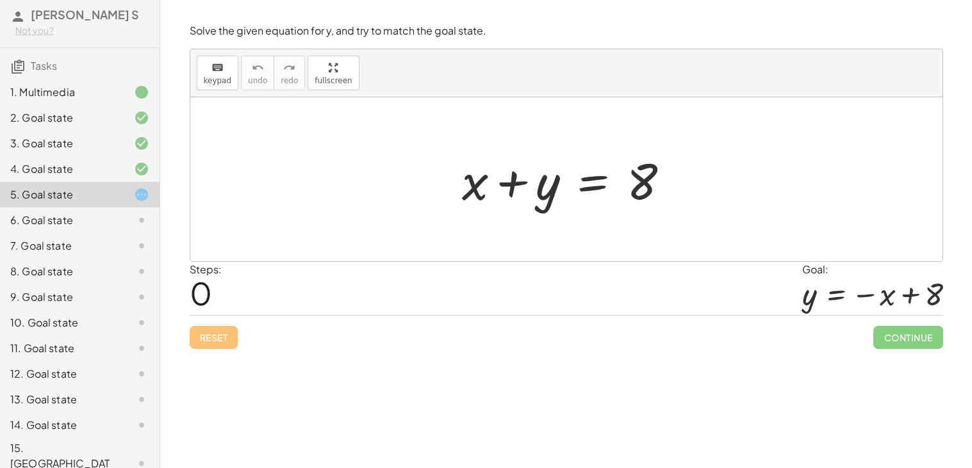
click at [626, 187] on div at bounding box center [571, 180] width 231 height 66
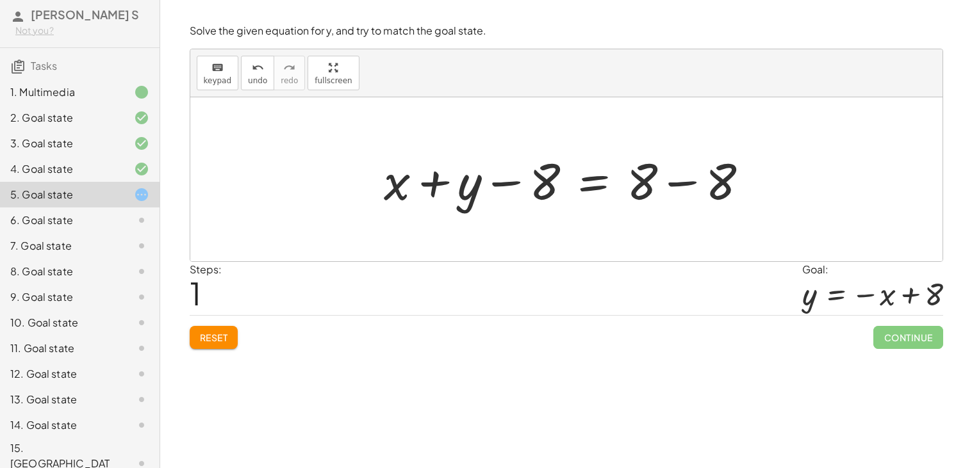
click at [679, 178] on div at bounding box center [571, 180] width 388 height 66
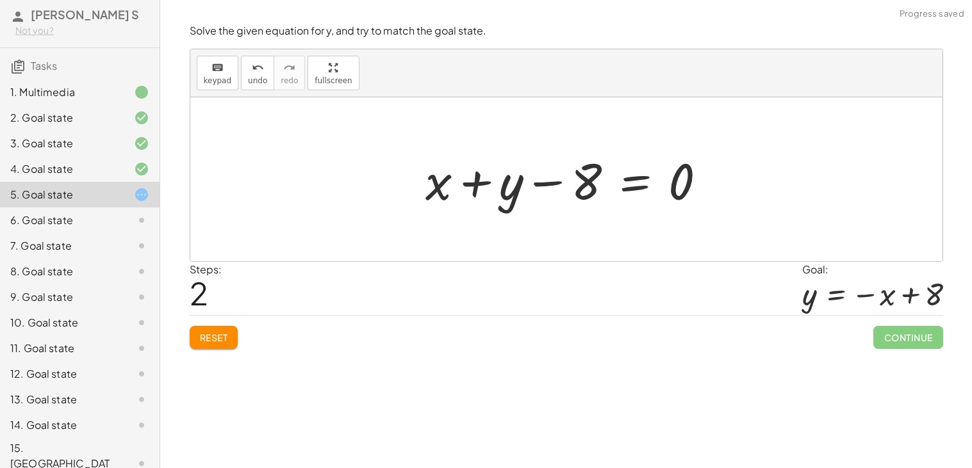
click at [556, 185] on div at bounding box center [571, 180] width 304 height 66
click at [469, 183] on div at bounding box center [571, 180] width 304 height 66
click at [199, 346] on button "Reset" at bounding box center [214, 337] width 49 height 23
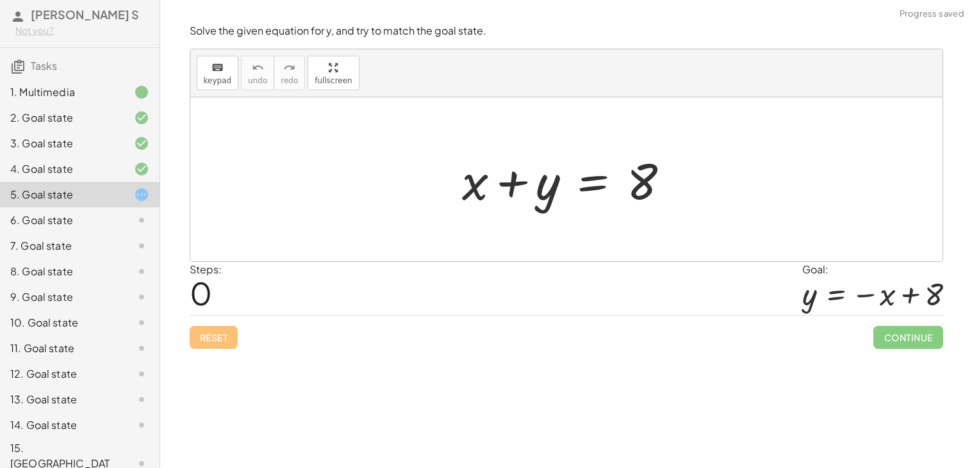
click at [583, 197] on div at bounding box center [571, 180] width 231 height 66
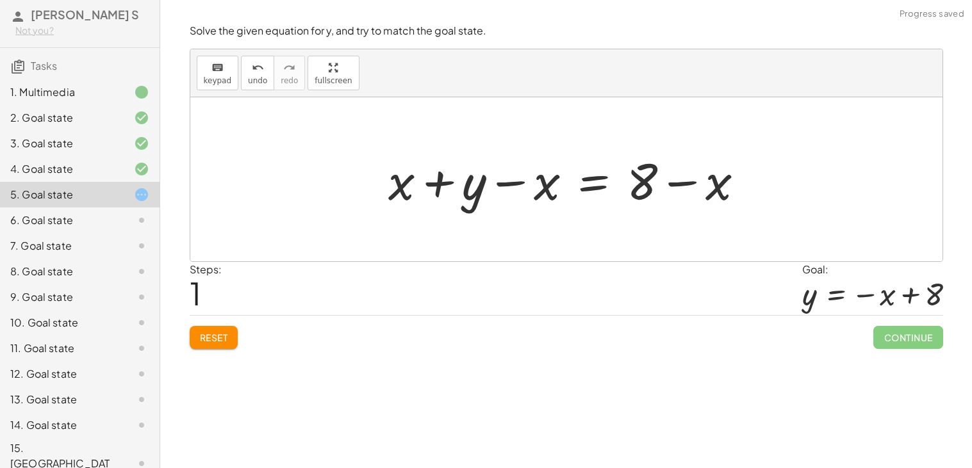
click at [693, 179] on div at bounding box center [571, 180] width 379 height 66
click at [498, 181] on div at bounding box center [571, 180] width 379 height 66
click at [444, 183] on div at bounding box center [571, 180] width 379 height 66
click at [226, 340] on span "Reset" at bounding box center [214, 338] width 28 height 12
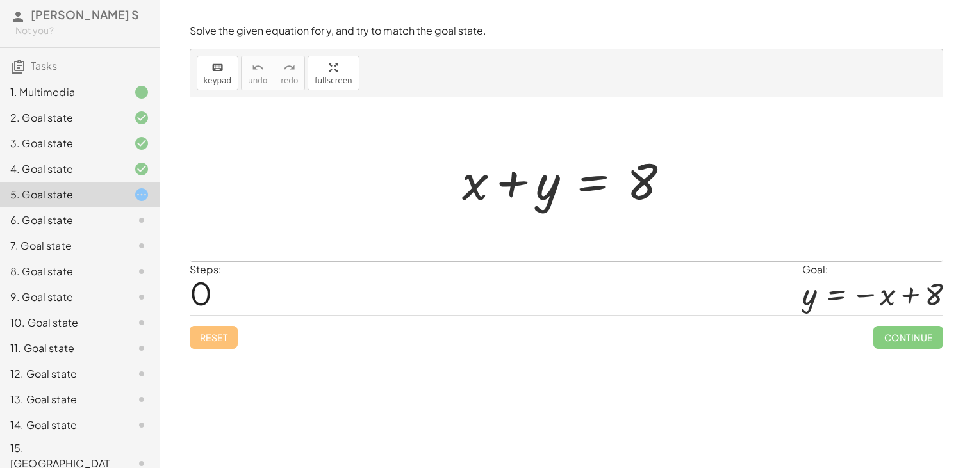
click at [220, 331] on div "Reset Continue" at bounding box center [567, 332] width 754 height 34
click at [574, 188] on div at bounding box center [571, 180] width 231 height 66
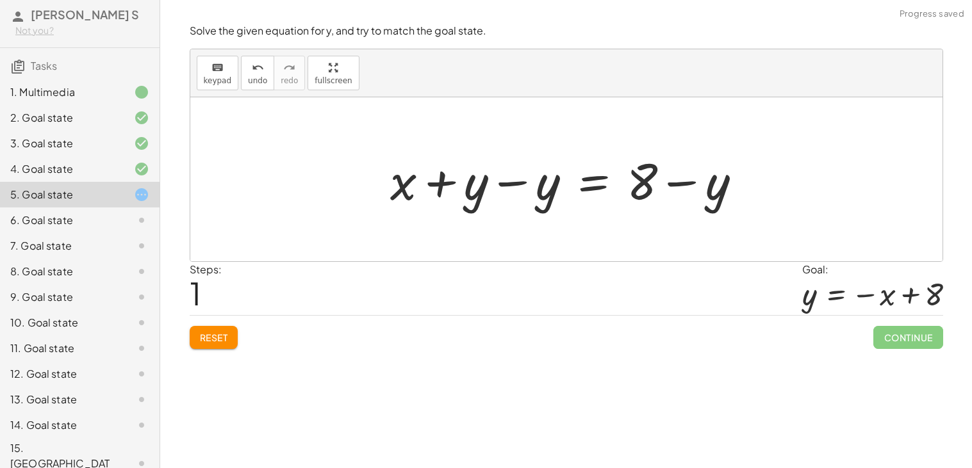
click at [507, 195] on div at bounding box center [571, 180] width 375 height 66
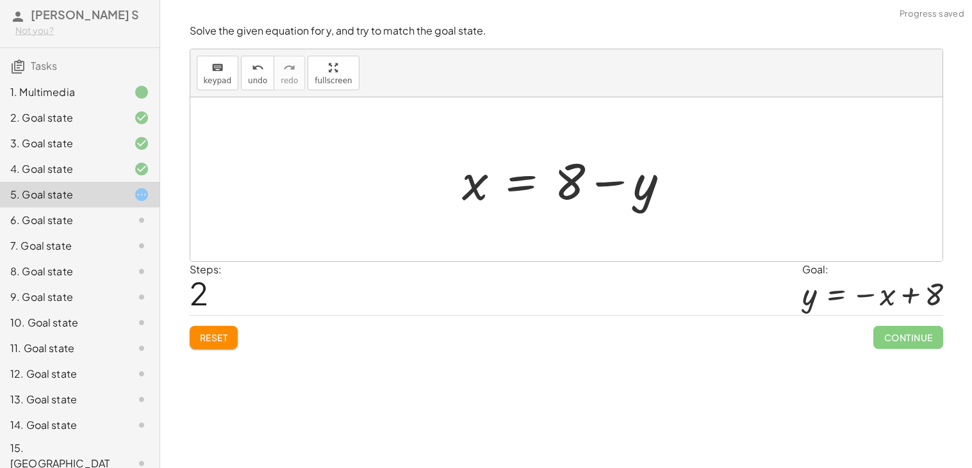
click at [616, 186] on div at bounding box center [571, 180] width 231 height 66
click at [206, 332] on span "Reset" at bounding box center [214, 338] width 28 height 12
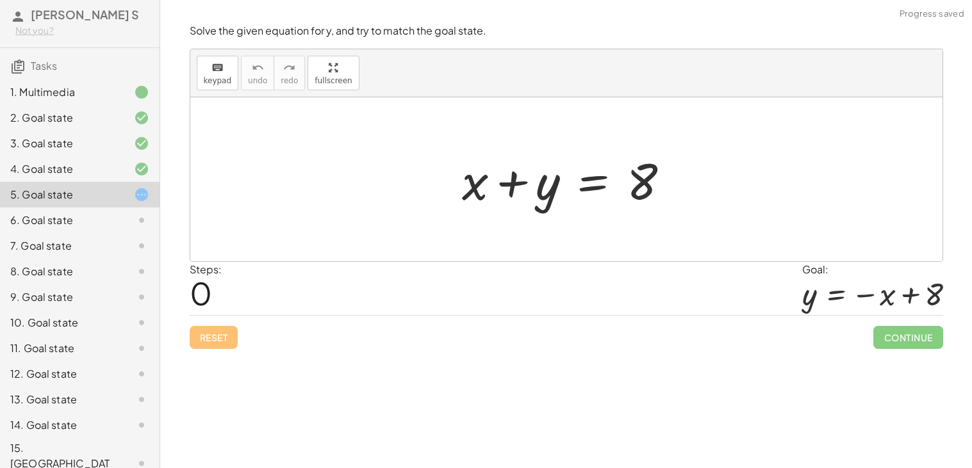
click at [483, 183] on div at bounding box center [571, 180] width 231 height 66
click at [579, 188] on div at bounding box center [571, 180] width 231 height 66
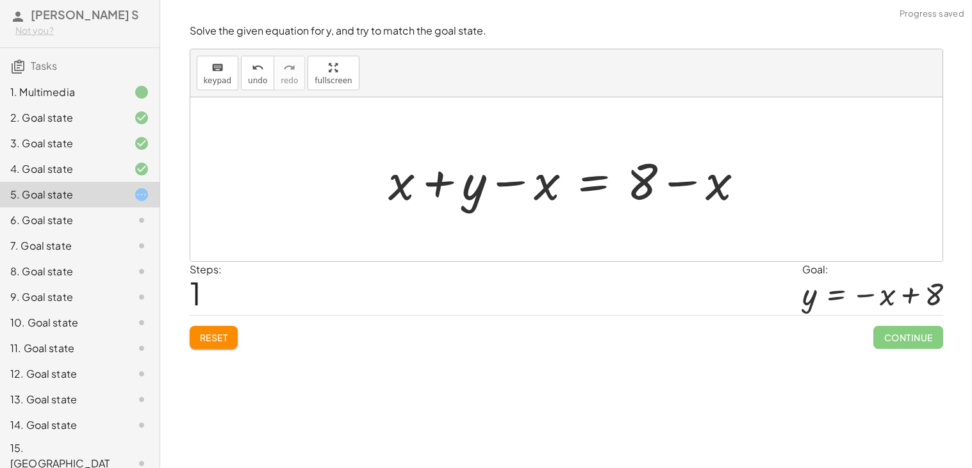
click at [491, 174] on div at bounding box center [571, 180] width 379 height 66
click at [203, 327] on button "Reset" at bounding box center [214, 337] width 49 height 23
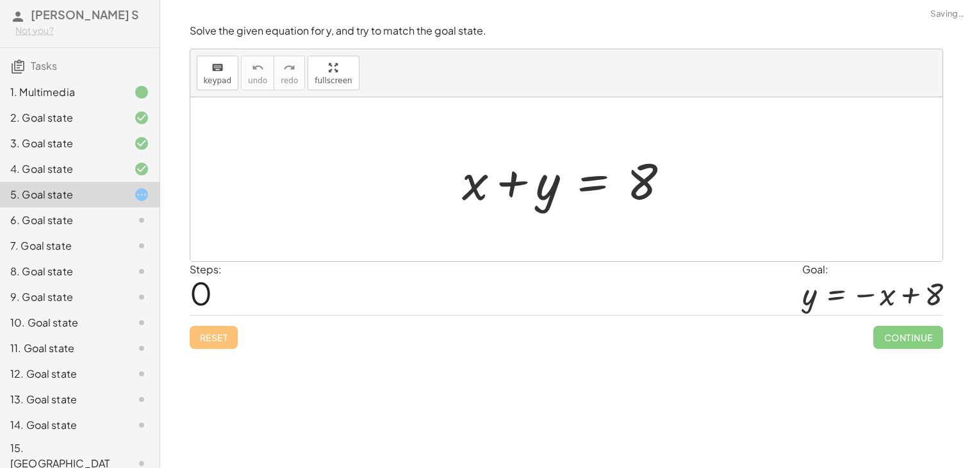
click at [215, 336] on div "Reset Continue" at bounding box center [567, 332] width 754 height 34
click at [593, 190] on div at bounding box center [571, 180] width 231 height 66
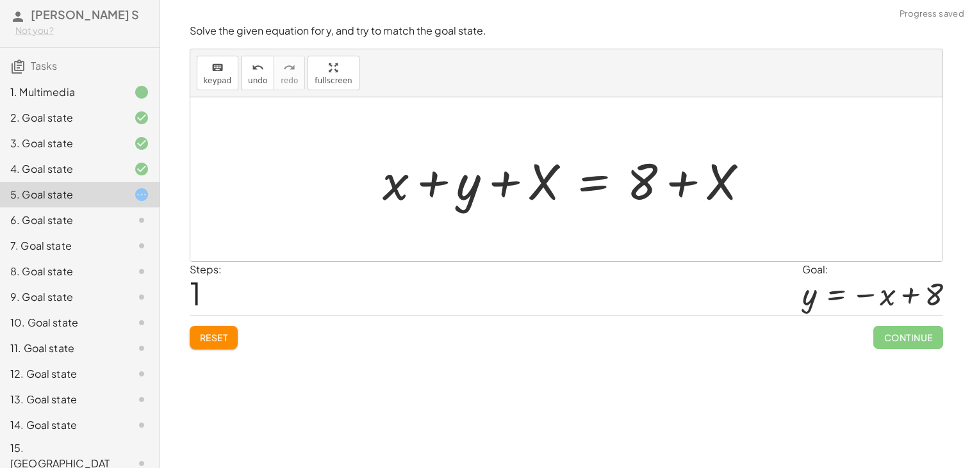
click at [506, 172] on div at bounding box center [571, 180] width 390 height 66
click at [434, 176] on div at bounding box center [571, 180] width 390 height 66
click at [666, 188] on div at bounding box center [571, 180] width 390 height 66
click at [684, 190] on div at bounding box center [571, 180] width 390 height 66
click at [609, 181] on div at bounding box center [571, 180] width 390 height 66
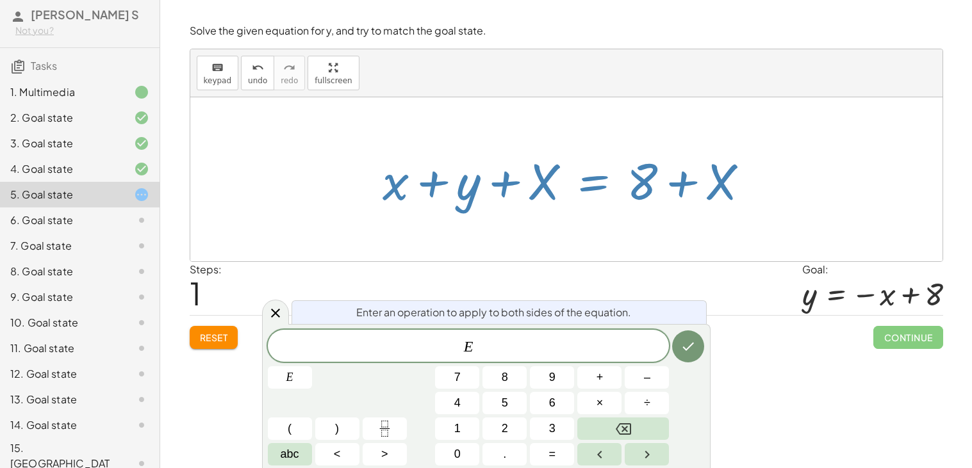
click at [231, 335] on button "Reset" at bounding box center [214, 337] width 49 height 23
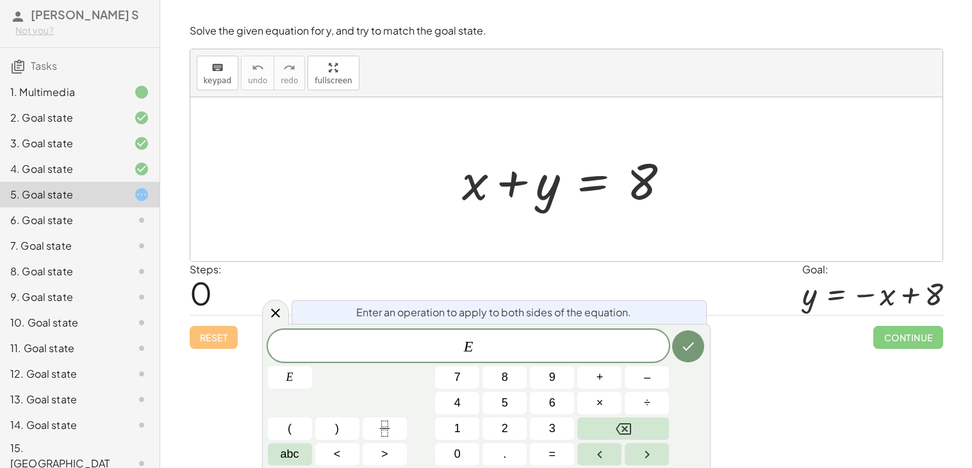
click at [508, 342] on span "E" at bounding box center [469, 347] width 402 height 18
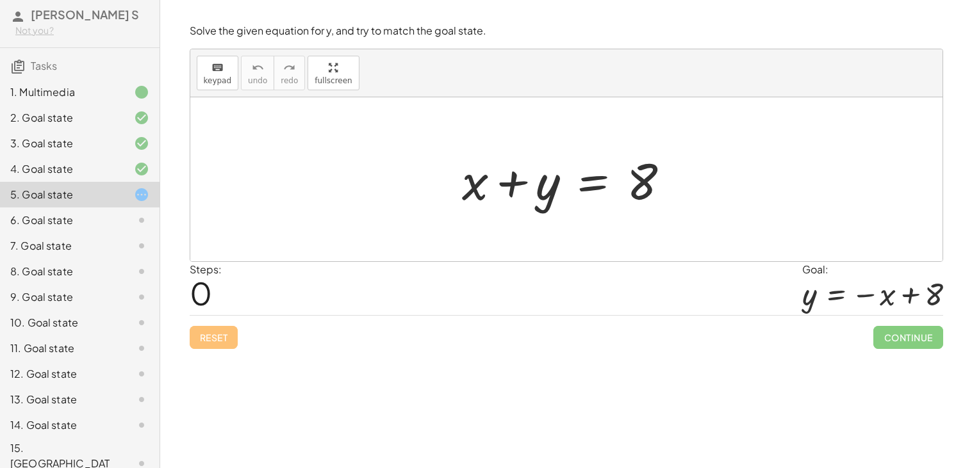
click at [602, 195] on div at bounding box center [571, 180] width 231 height 66
click at [589, 185] on div at bounding box center [571, 180] width 231 height 66
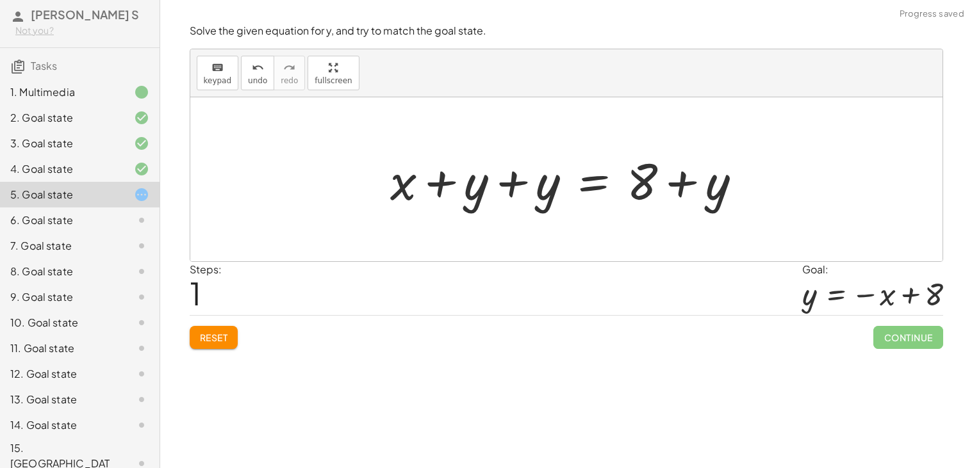
click at [511, 181] on div at bounding box center [571, 180] width 375 height 66
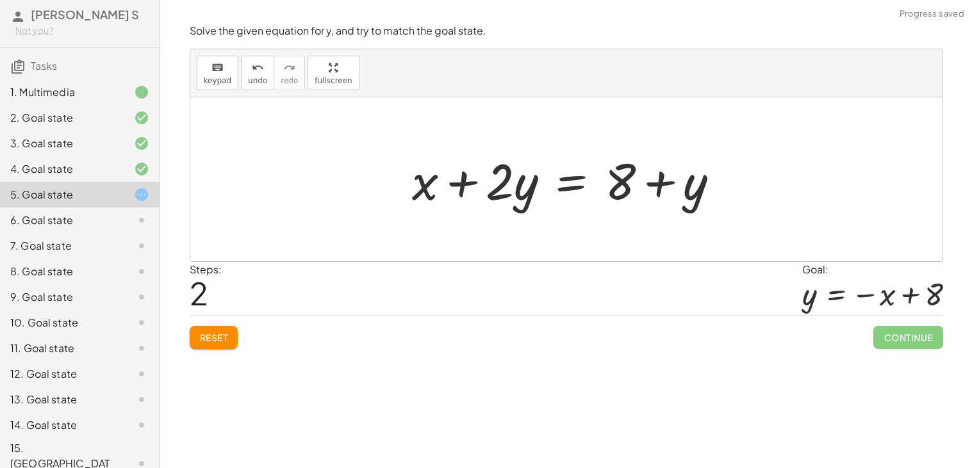
click at [568, 186] on div at bounding box center [571, 180] width 331 height 66
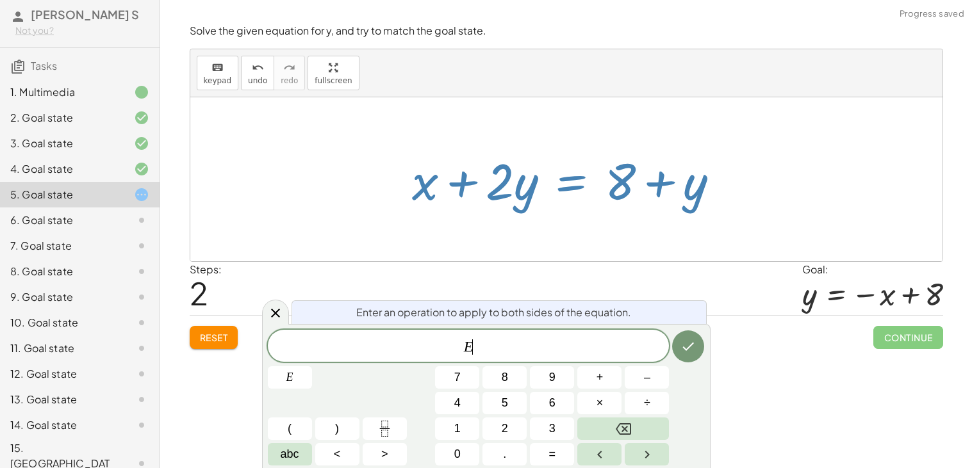
click at [584, 266] on div "Steps: 2 Goal: y = − x + 8" at bounding box center [567, 288] width 754 height 53
click at [587, 338] on span "E ​" at bounding box center [469, 347] width 402 height 18
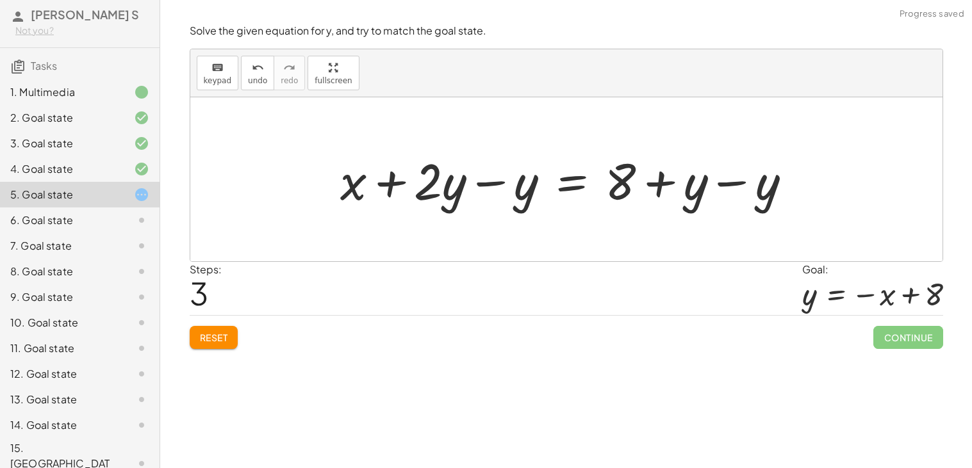
click at [720, 181] on div at bounding box center [571, 180] width 475 height 66
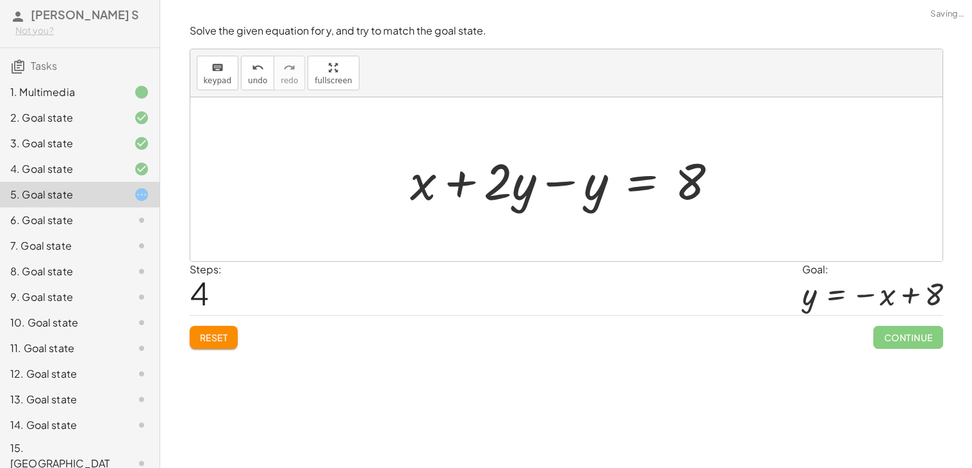
click at [501, 183] on div at bounding box center [569, 180] width 331 height 66
click at [545, 187] on div at bounding box center [571, 180] width 331 height 66
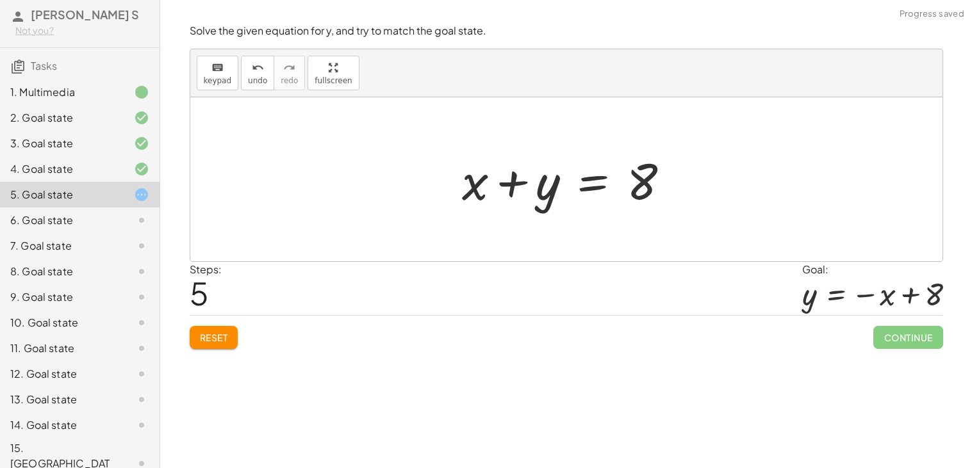
click at [0, 0] on div "Solve the given equation for y, and try to match the goal state. keyboard keypa…" at bounding box center [0, 0] width 0 height 0
click at [204, 344] on span "Reset" at bounding box center [214, 338] width 28 height 12
click at [588, 187] on div at bounding box center [571, 180] width 231 height 66
